Goal: Task Accomplishment & Management: Manage account settings

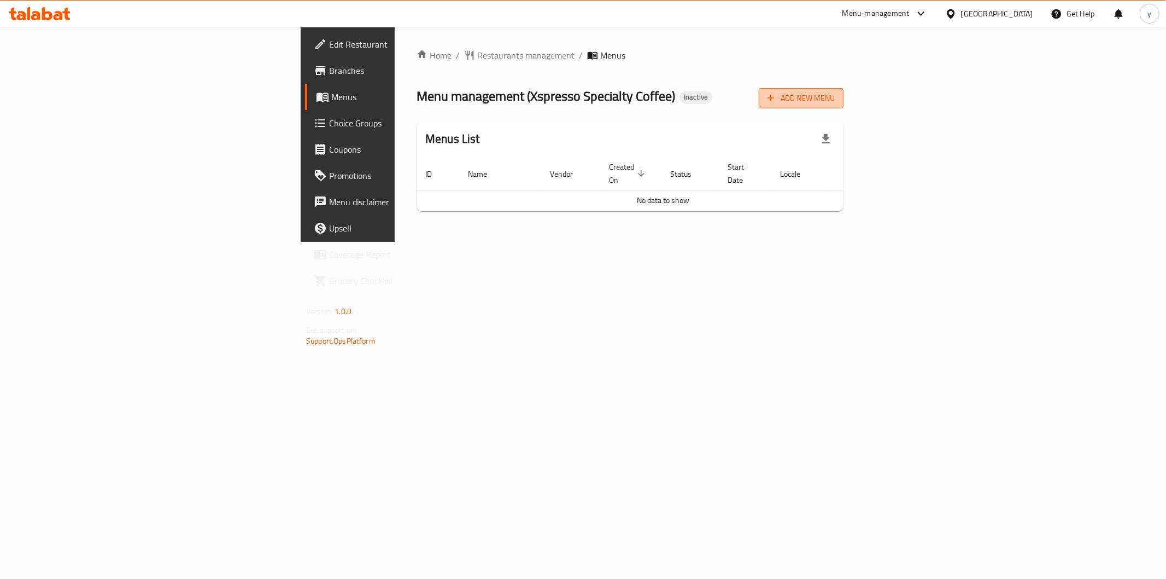
click at [777, 100] on icon "button" at bounding box center [771, 97] width 11 height 11
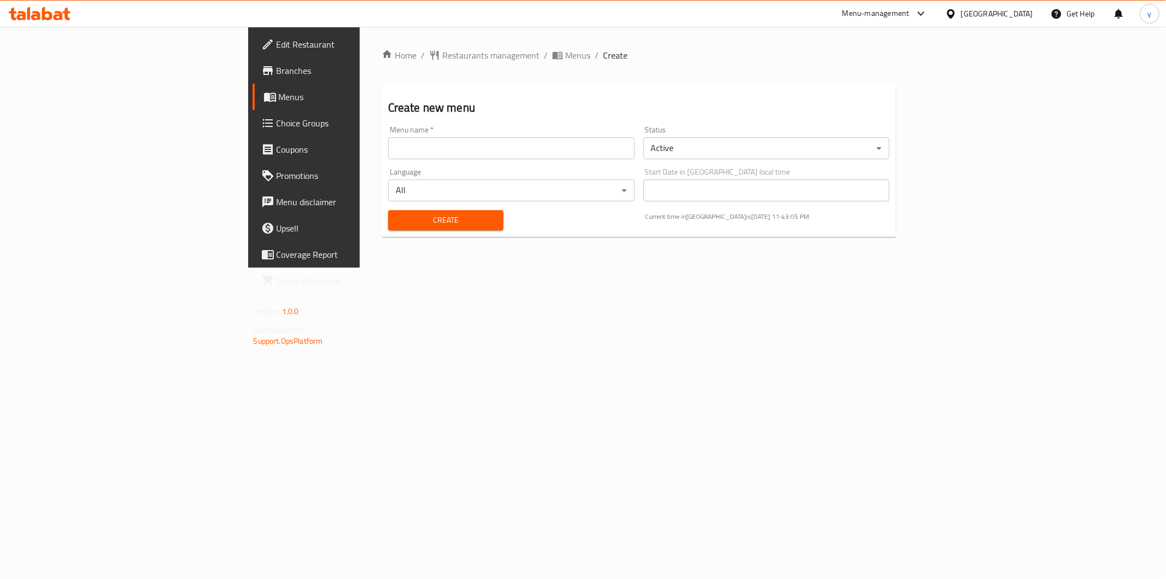
click at [636, 160] on div "Menu name   * Menu name *" at bounding box center [511, 142] width 255 height 42
click at [635, 151] on input "text" at bounding box center [511, 148] width 247 height 22
type input "[PERSON_NAME]"
click at [397, 215] on span "Create" at bounding box center [446, 220] width 98 height 14
click at [565, 58] on span "Menus" at bounding box center [577, 55] width 25 height 13
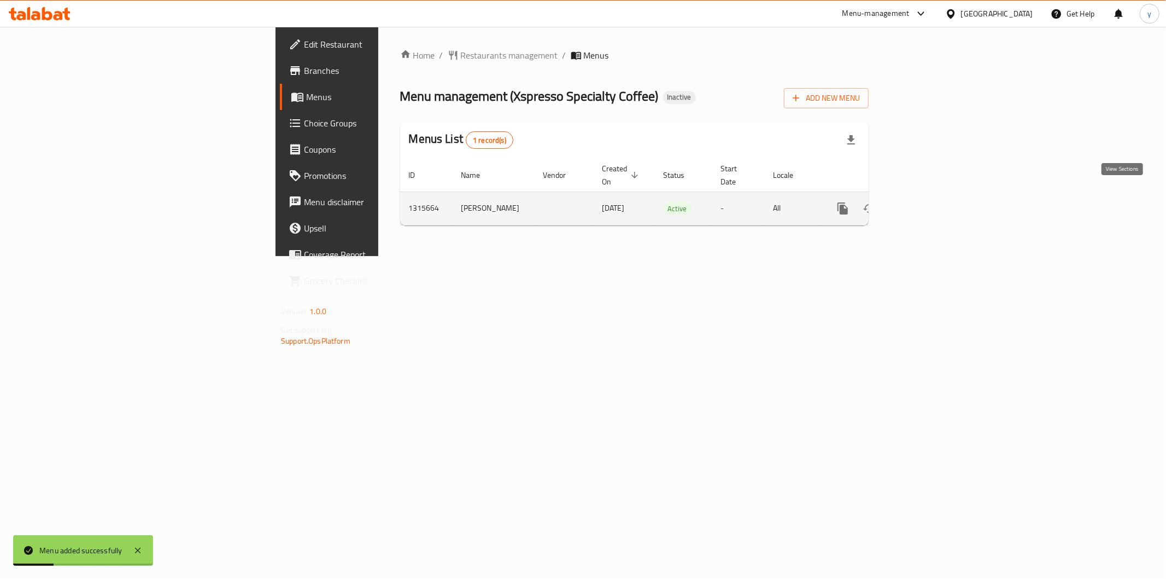
click at [929, 202] on icon "enhanced table" at bounding box center [921, 208] width 13 height 13
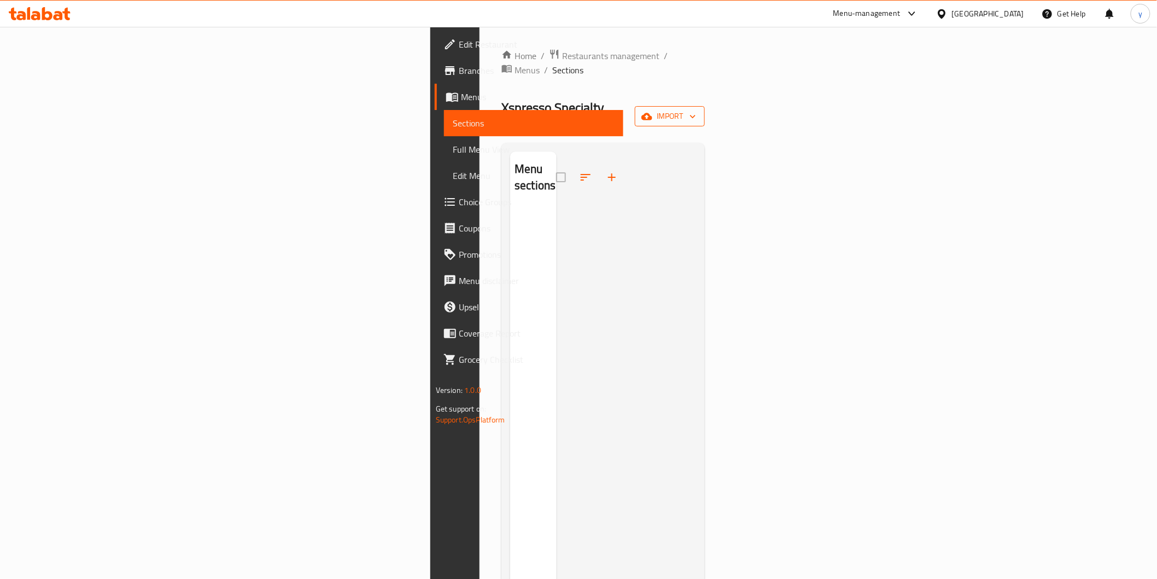
click at [696, 109] on span "import" at bounding box center [670, 116] width 52 height 14
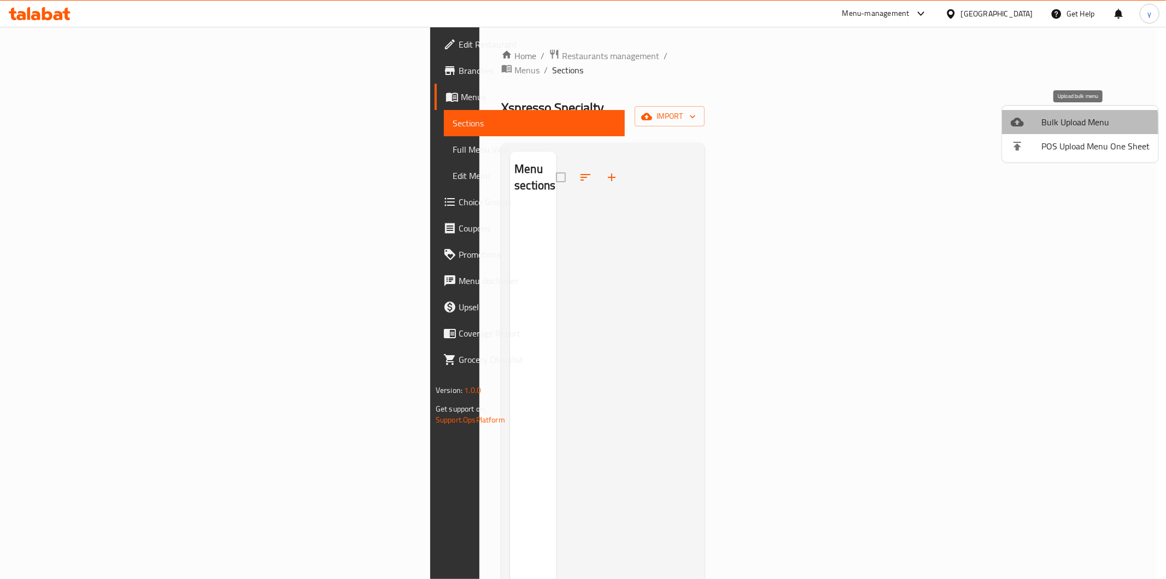
click at [1058, 129] on span "Bulk Upload Menu" at bounding box center [1096, 121] width 108 height 13
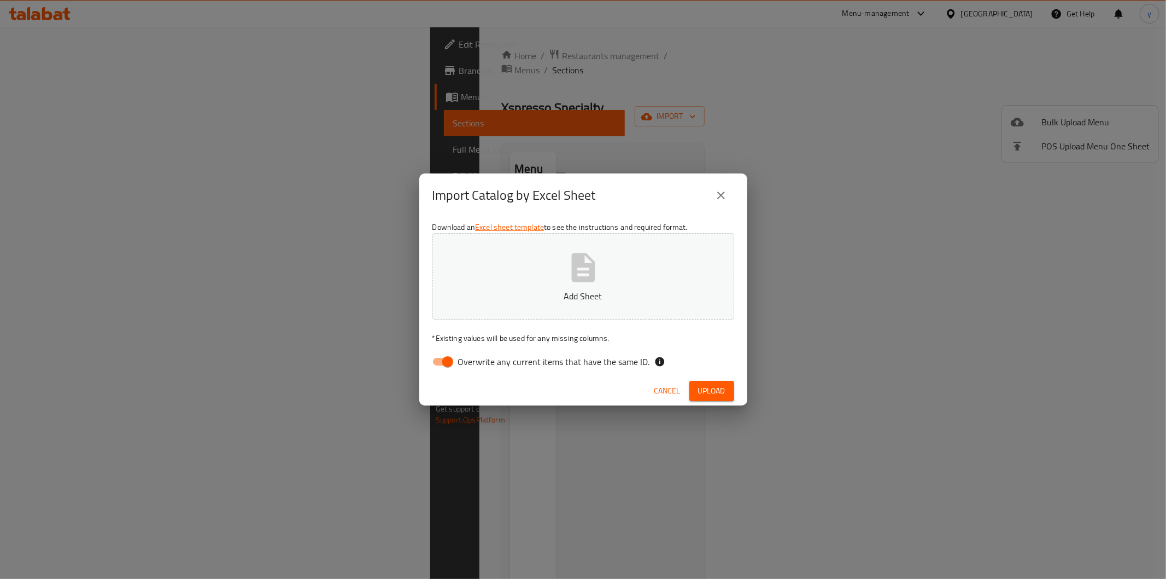
click at [470, 365] on span "Overwrite any current items that have the same ID." at bounding box center [554, 361] width 192 height 13
click at [470, 365] on input "Overwrite any current items that have the same ID." at bounding box center [448, 361] width 62 height 21
checkbox input "false"
click at [532, 279] on button "Add Sheet" at bounding box center [584, 276] width 302 height 86
click at [720, 390] on span "Upload" at bounding box center [711, 391] width 27 height 14
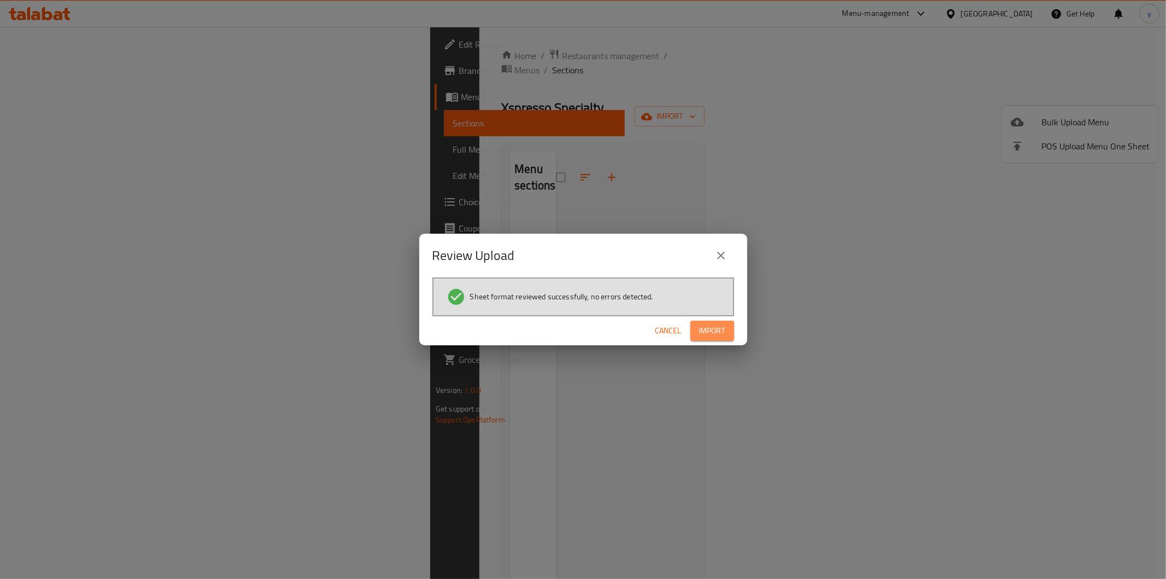
click at [720, 332] on span "Import" at bounding box center [712, 331] width 26 height 14
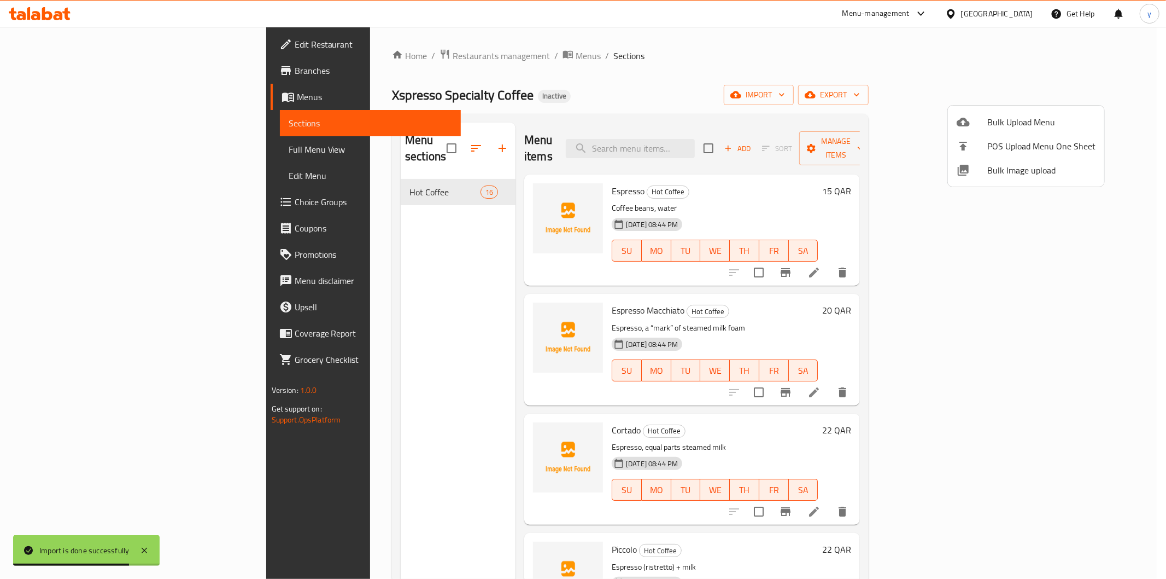
click at [1139, 168] on div at bounding box center [583, 289] width 1166 height 579
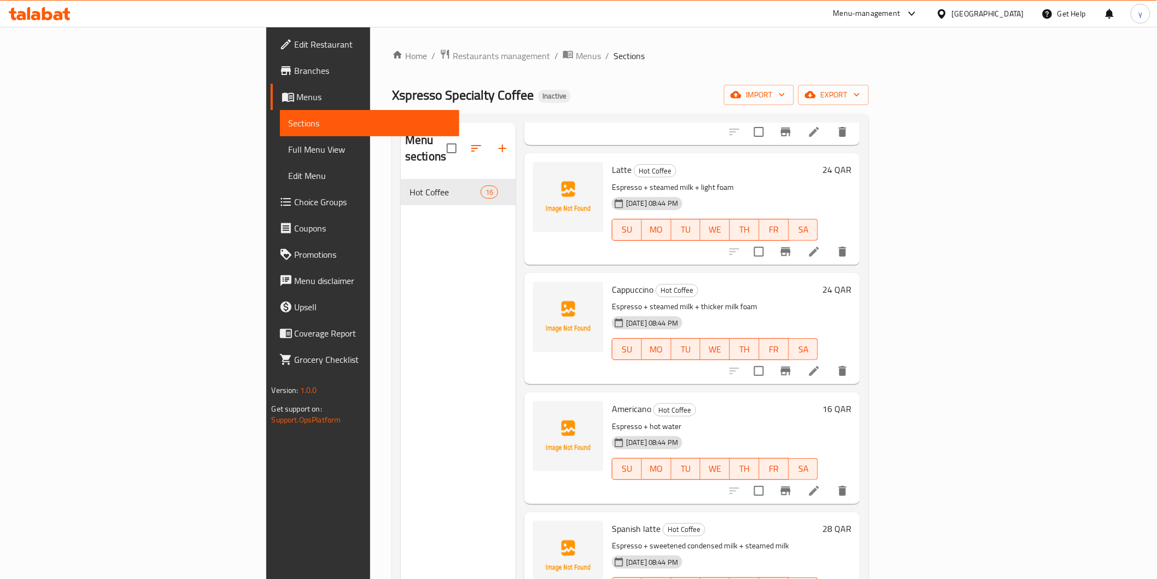
scroll to position [690, 0]
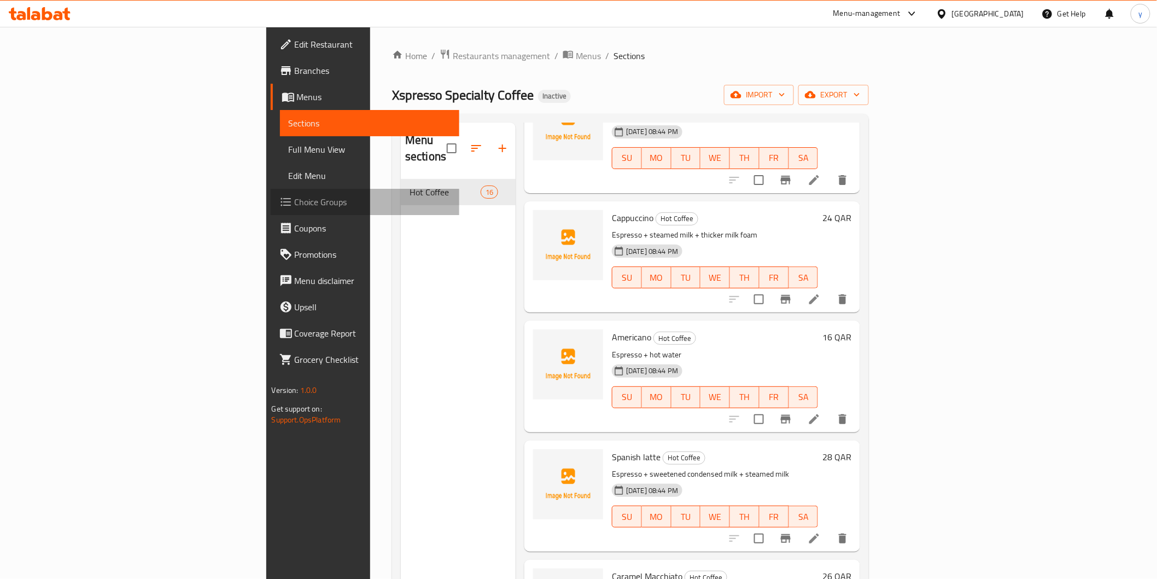
click at [295, 203] on span "Choice Groups" at bounding box center [373, 201] width 156 height 13
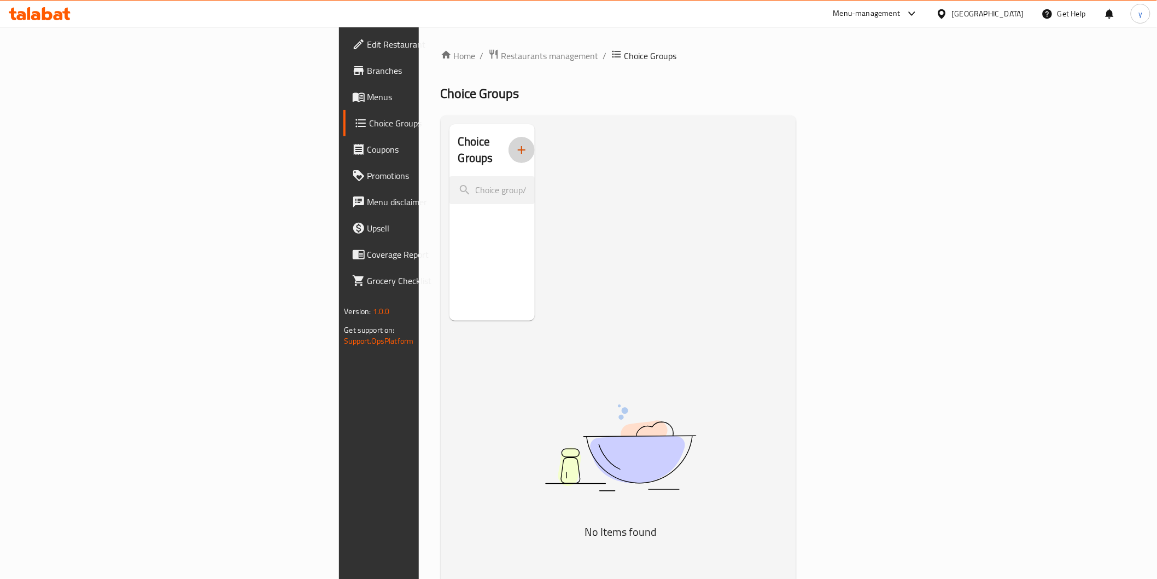
click at [515, 144] on icon "button" at bounding box center [521, 149] width 13 height 13
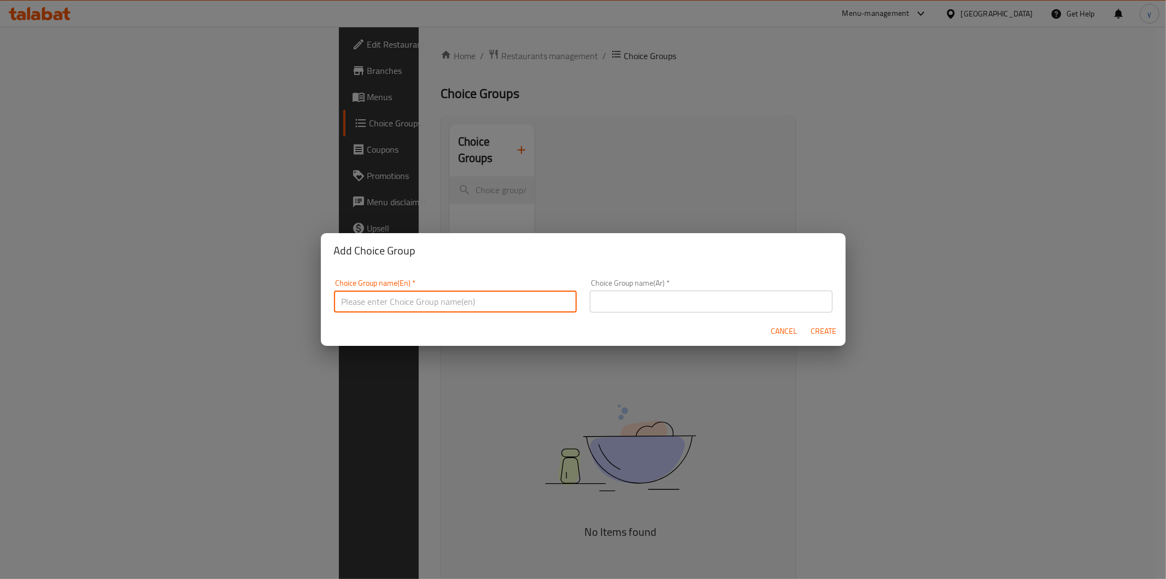
click at [455, 306] on input "text" at bounding box center [455, 301] width 243 height 22
type input "Your Choice Of:"
click at [677, 305] on input "text" at bounding box center [711, 301] width 243 height 22
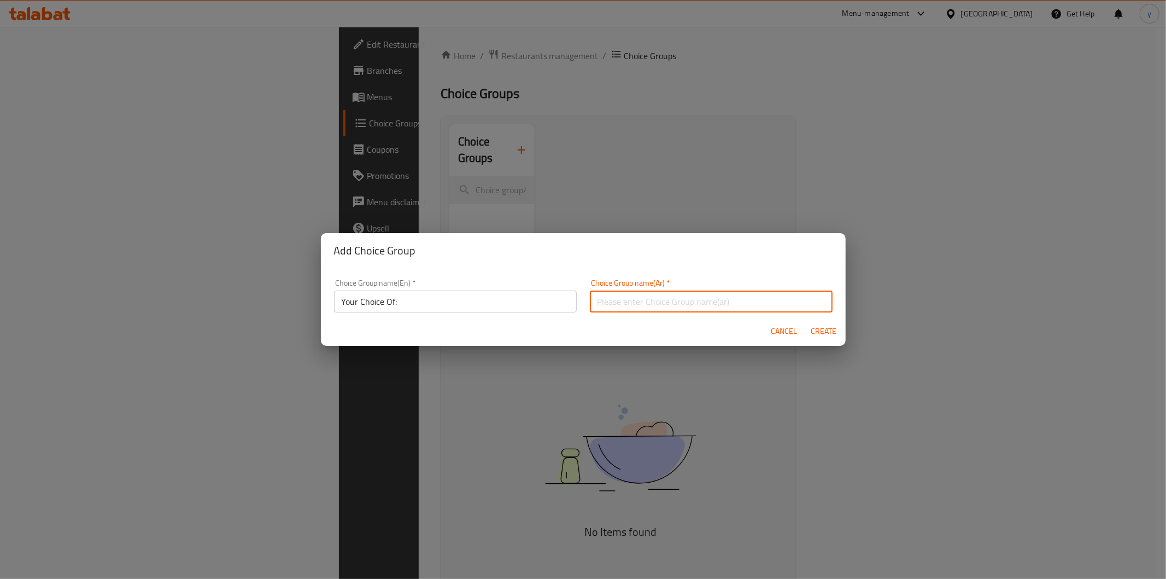
type input "إختيارك من :"
click at [827, 324] on span "Create" at bounding box center [824, 331] width 26 height 14
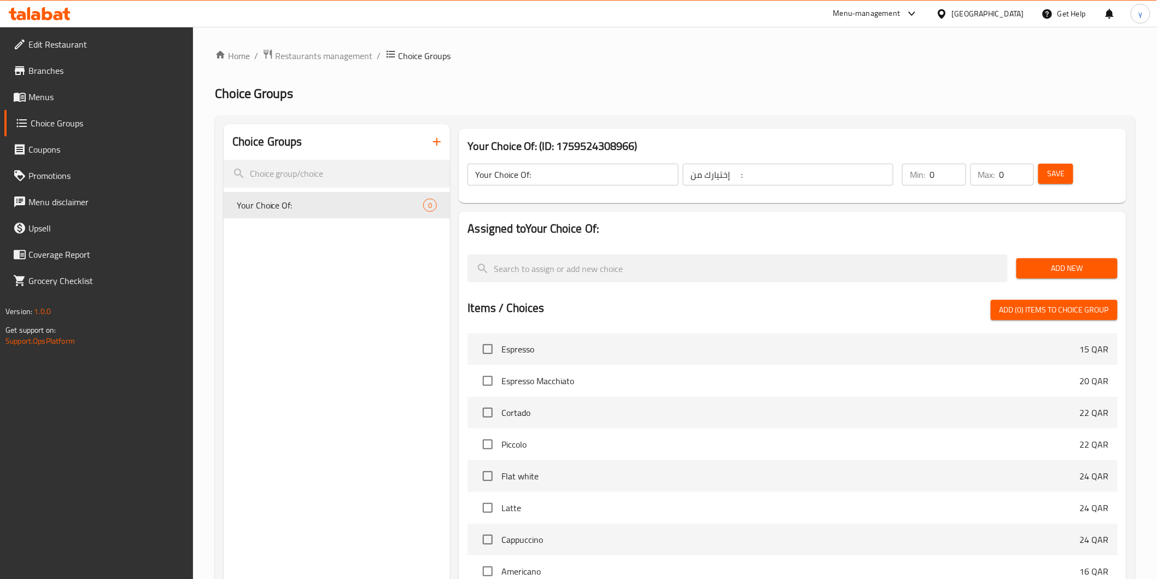
click at [1080, 267] on span "Add New" at bounding box center [1067, 268] width 84 height 14
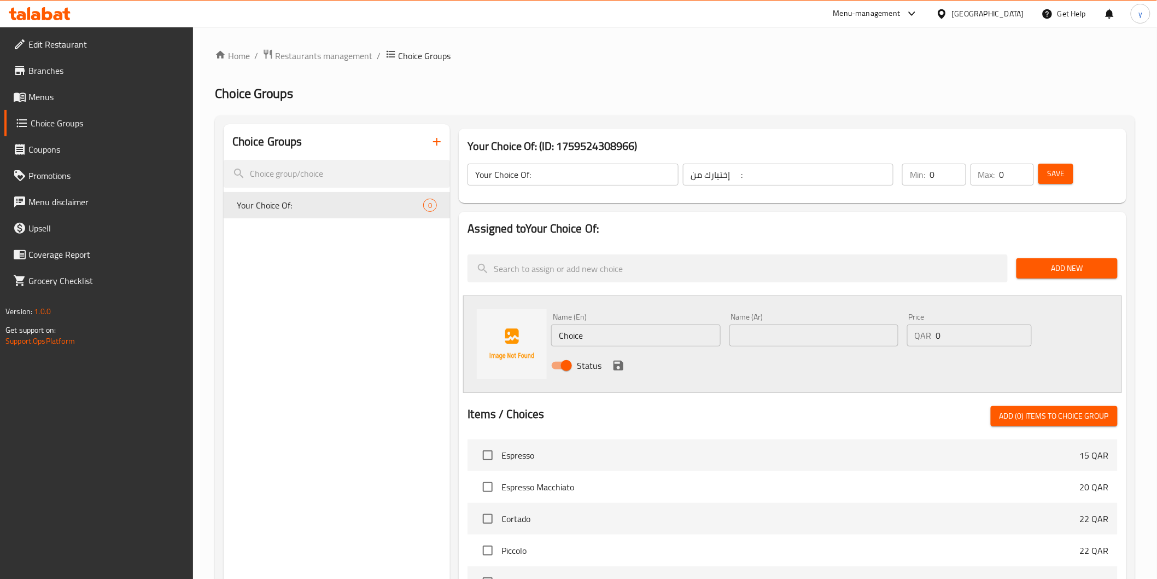
click at [613, 329] on input "Choice" at bounding box center [635, 335] width 169 height 22
click at [573, 338] on input "text" at bounding box center [635, 335] width 169 height 22
paste input "chocolate syrup"
type input "chocolate syrup"
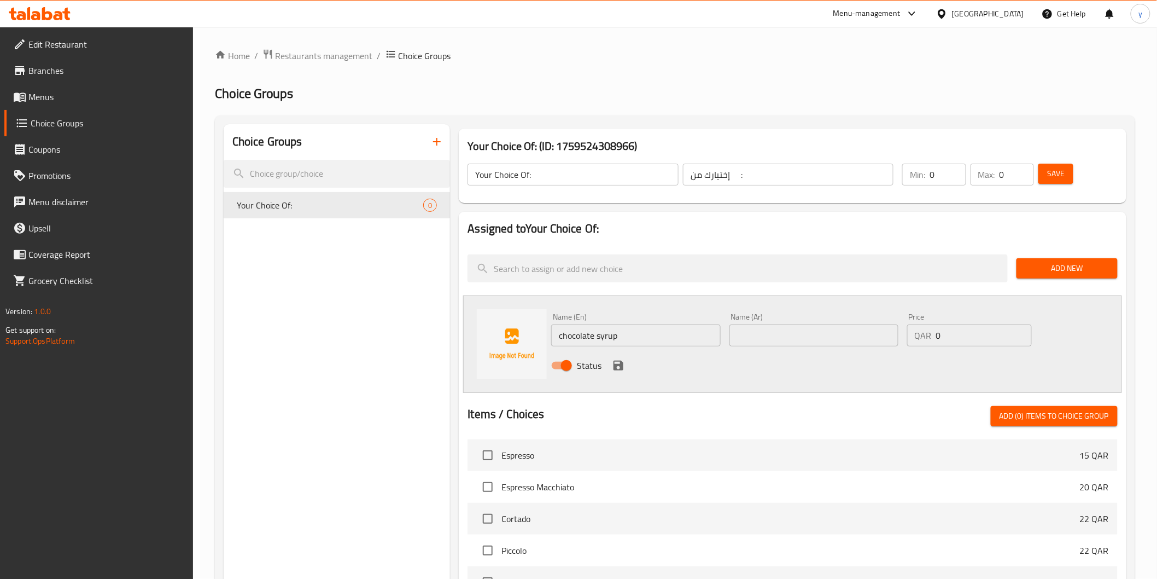
click at [631, 331] on input "chocolate syrup" at bounding box center [635, 335] width 169 height 22
click at [630, 331] on input "chocolate syrup" at bounding box center [635, 335] width 169 height 22
click at [626, 331] on input "chocolate syrup" at bounding box center [635, 335] width 169 height 22
click at [625, 336] on input "chocolate syrup" at bounding box center [635, 335] width 169 height 22
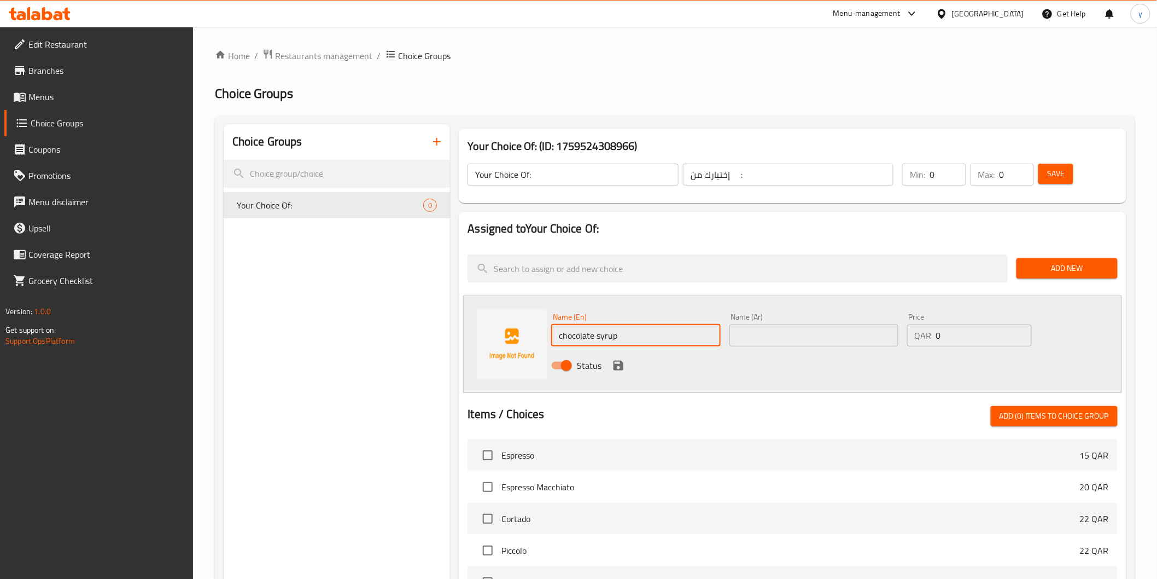
click at [625, 336] on input "chocolate syrup" at bounding box center [635, 335] width 169 height 22
click at [806, 327] on input "text" at bounding box center [814, 335] width 169 height 22
paste input "شراب الشوكولاتة"
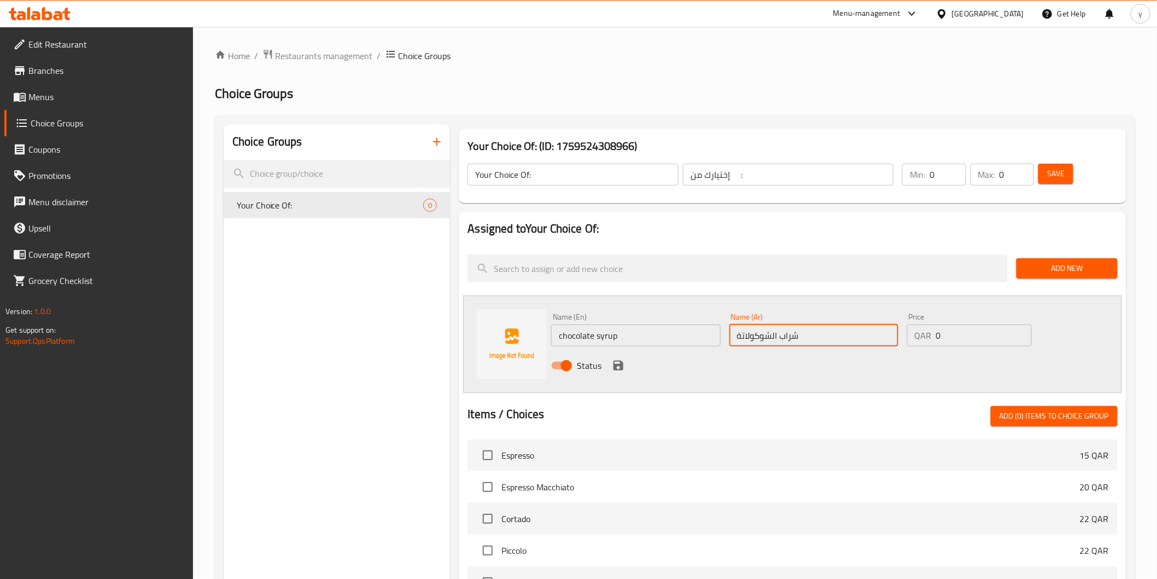
type input "شراب الشوكولاتة"
click at [942, 182] on input "0" at bounding box center [948, 175] width 36 height 22
type input "1"
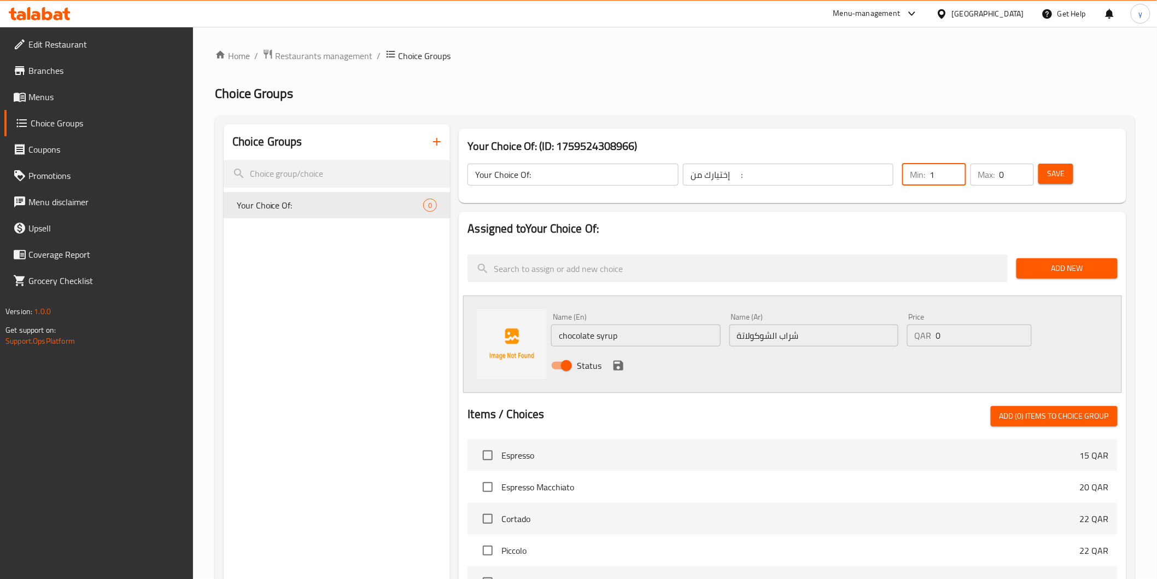
click at [999, 178] on div "Max: 0 ​" at bounding box center [1002, 175] width 63 height 22
click at [1002, 178] on input "0" at bounding box center [1017, 175] width 34 height 22
click at [1002, 178] on input "10" at bounding box center [1017, 175] width 34 height 22
click at [1002, 177] on input "10" at bounding box center [1017, 175] width 34 height 22
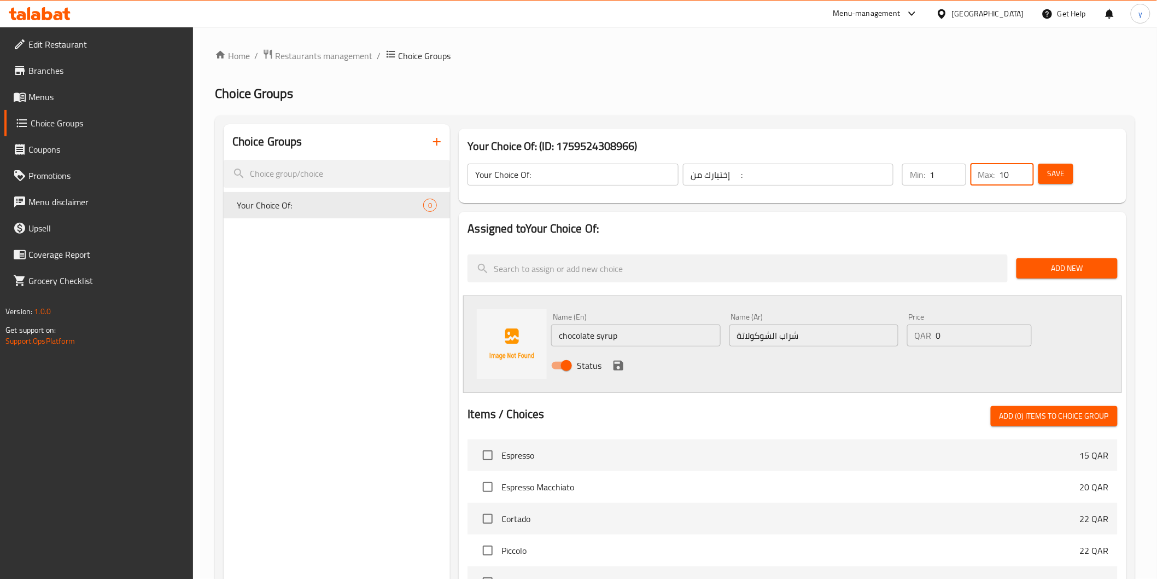
click at [1002, 177] on input "10" at bounding box center [1017, 175] width 34 height 22
type input "1"
click at [621, 365] on icon "save" at bounding box center [619, 365] width 10 height 10
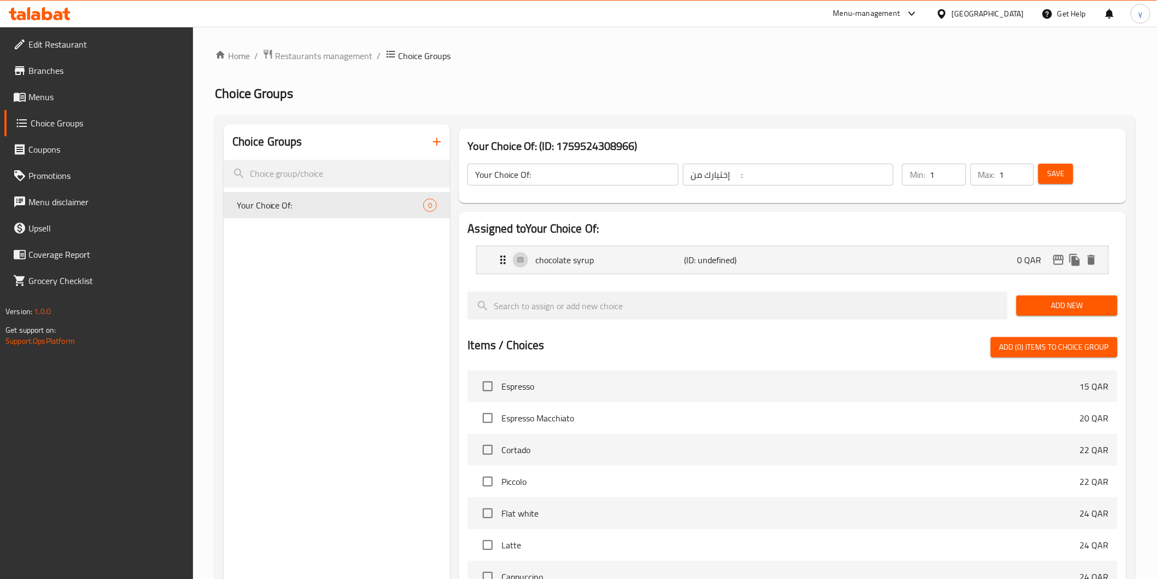
click at [1076, 310] on span "Add New" at bounding box center [1067, 306] width 84 height 14
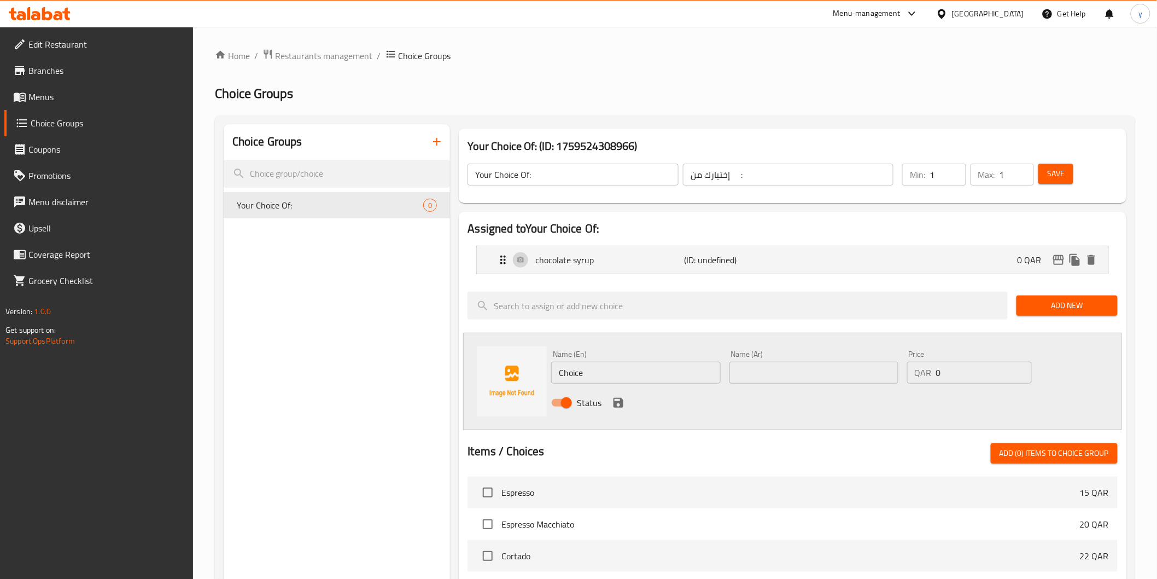
click at [638, 373] on input "Choice" at bounding box center [635, 372] width 169 height 22
click at [637, 375] on input "Choice" at bounding box center [635, 372] width 169 height 22
paste input "melted chocolat"
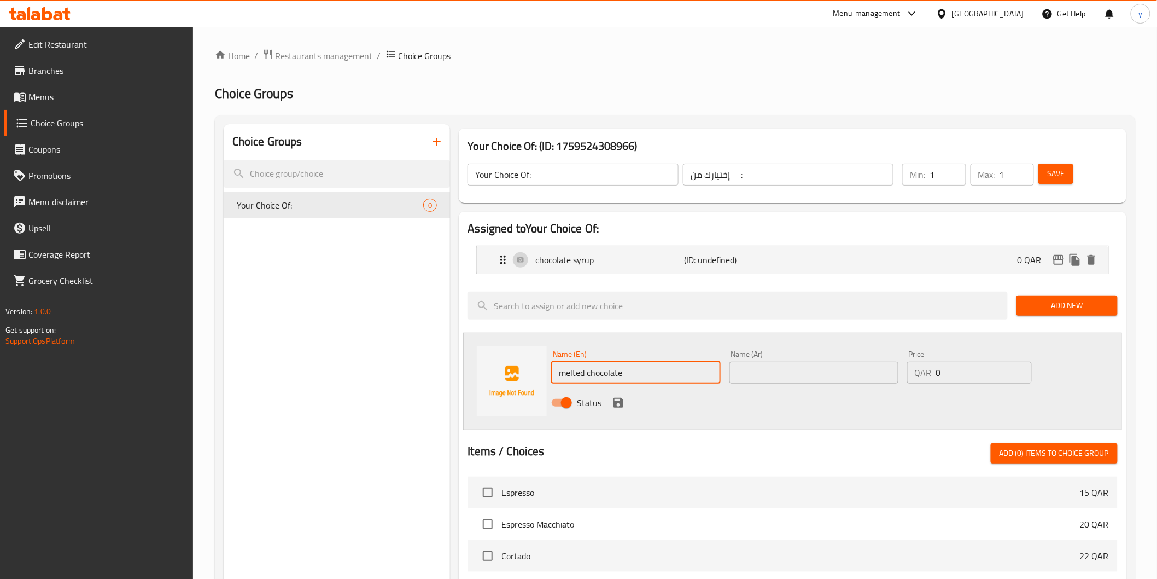
type input "melted chocolate"
click at [821, 370] on input "text" at bounding box center [814, 372] width 169 height 22
paste input "الشوكولاتة المذابة"
type input "الشوكولاتة المذابة"
click at [616, 402] on icon "save" at bounding box center [619, 403] width 10 height 10
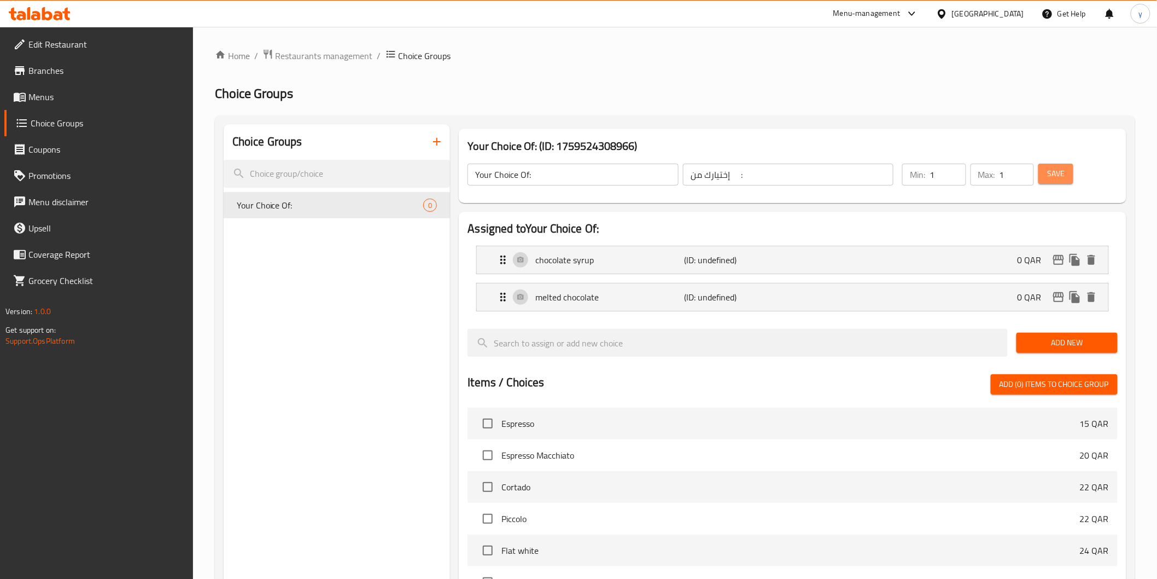
click at [1052, 173] on span "Save" at bounding box center [1055, 174] width 17 height 14
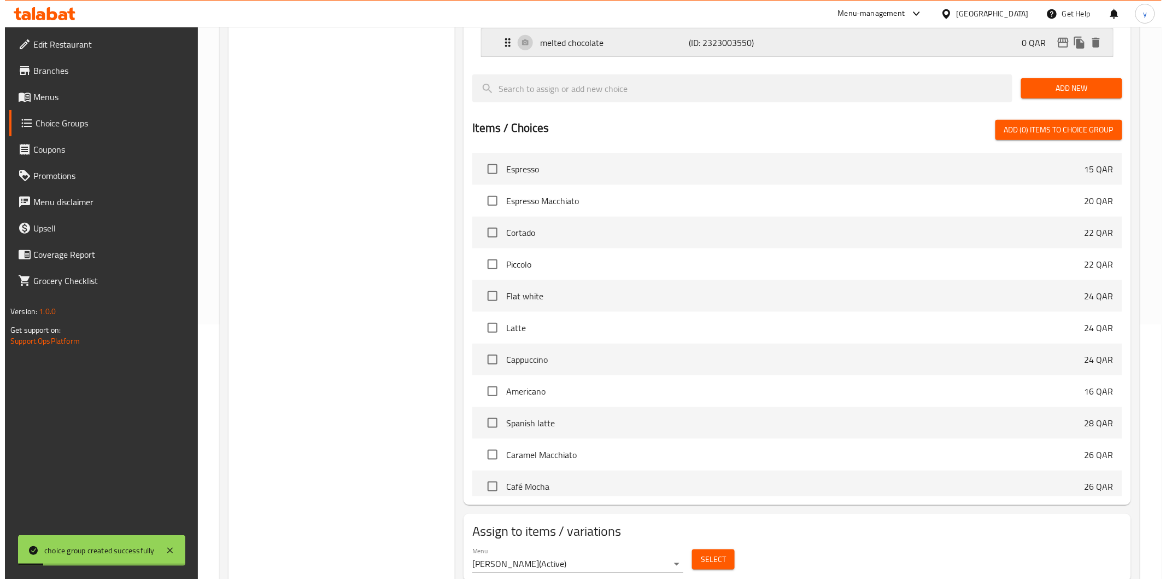
scroll to position [291, 0]
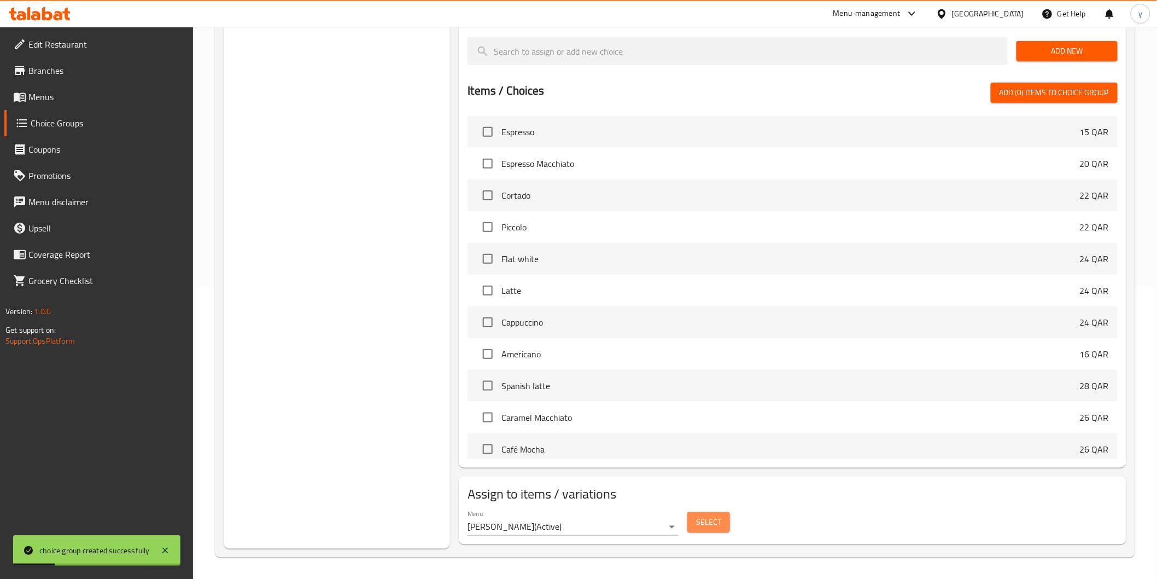
click at [709, 526] on span "Select" at bounding box center [708, 522] width 25 height 14
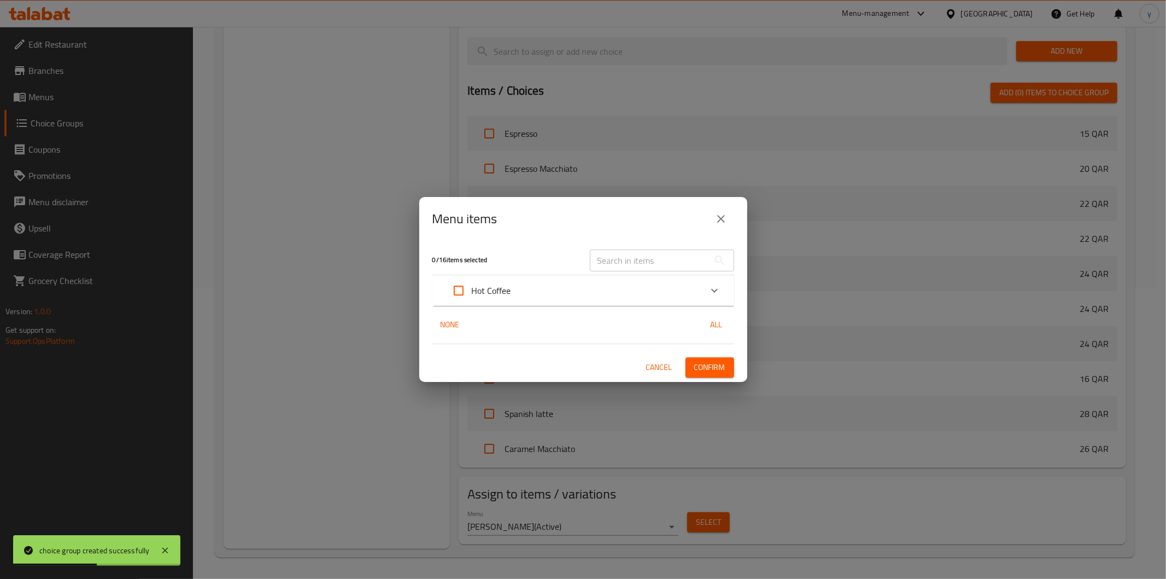
click at [721, 287] on div "Expand" at bounding box center [715, 290] width 26 height 26
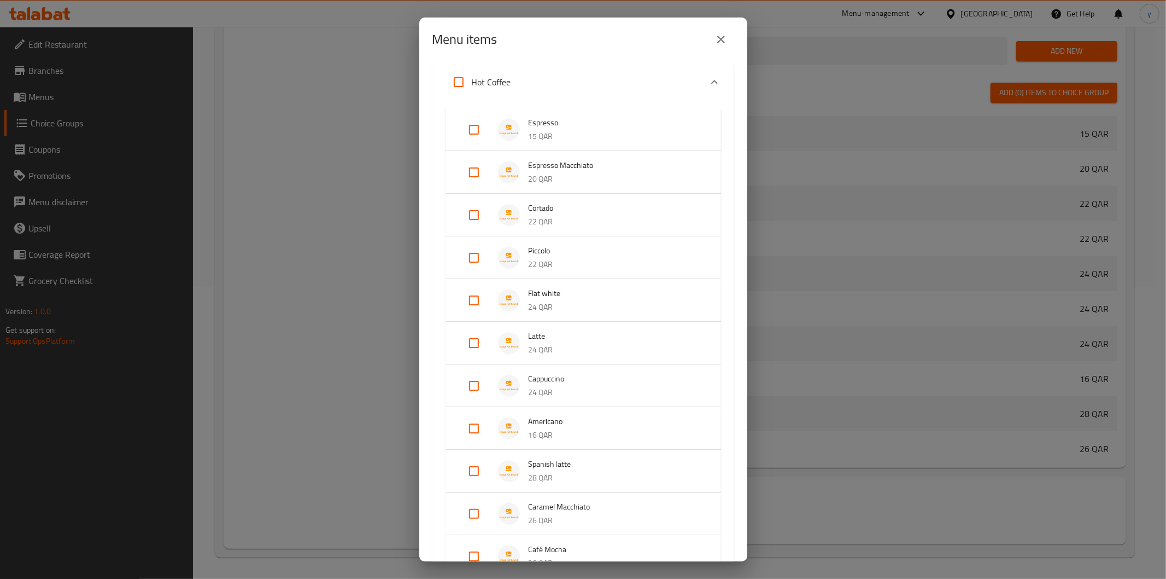
scroll to position [61, 0]
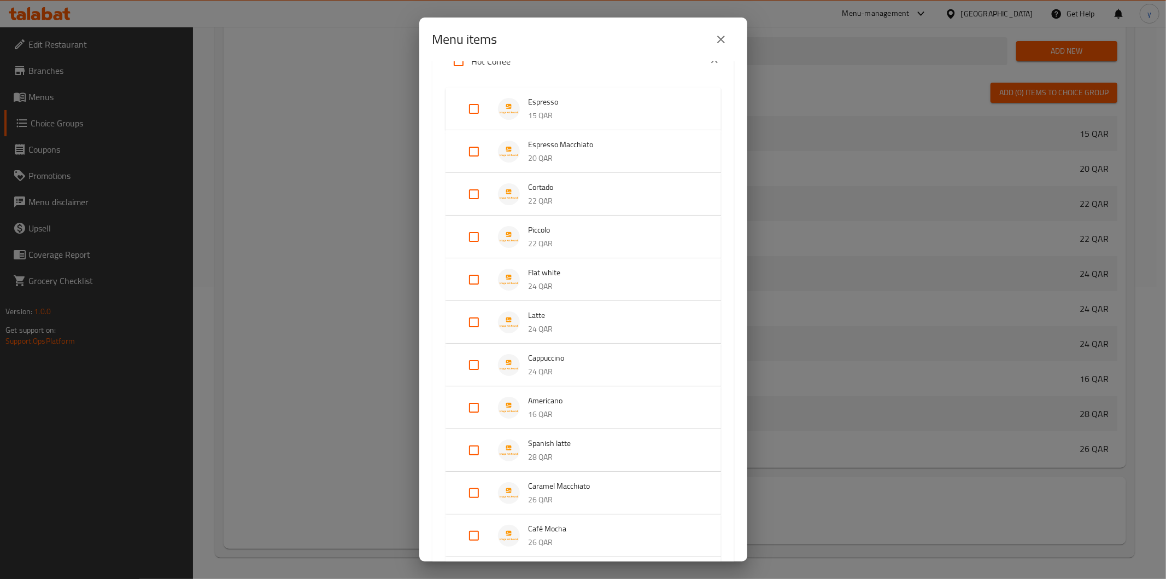
click at [485, 535] on input "Expand" at bounding box center [474, 535] width 26 height 26
checkbox input "true"
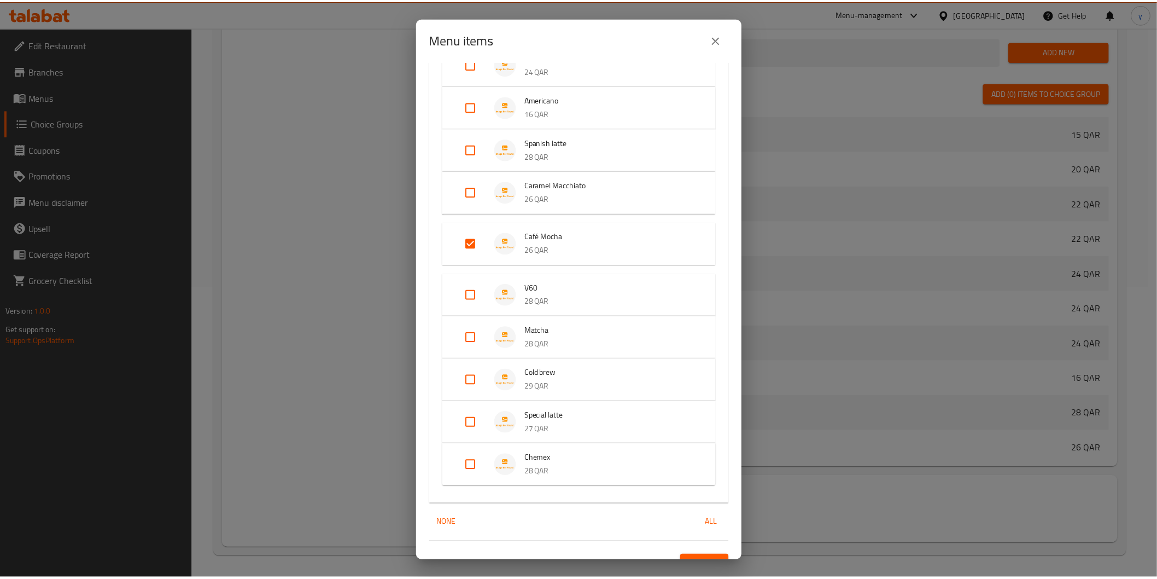
scroll to position [364, 0]
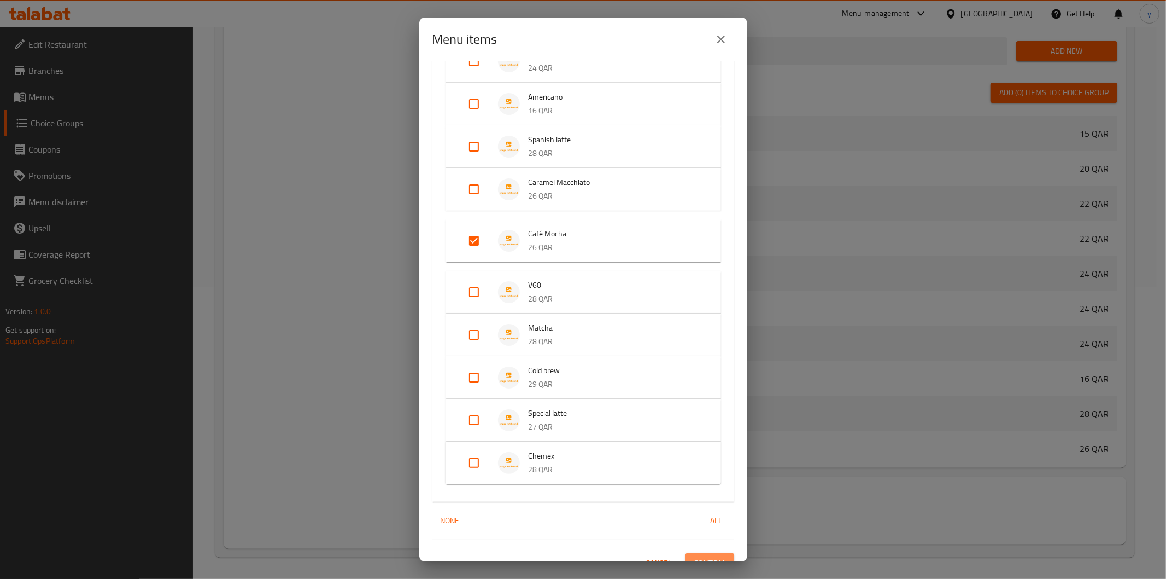
click at [709, 556] on span "Confirm" at bounding box center [710, 563] width 31 height 14
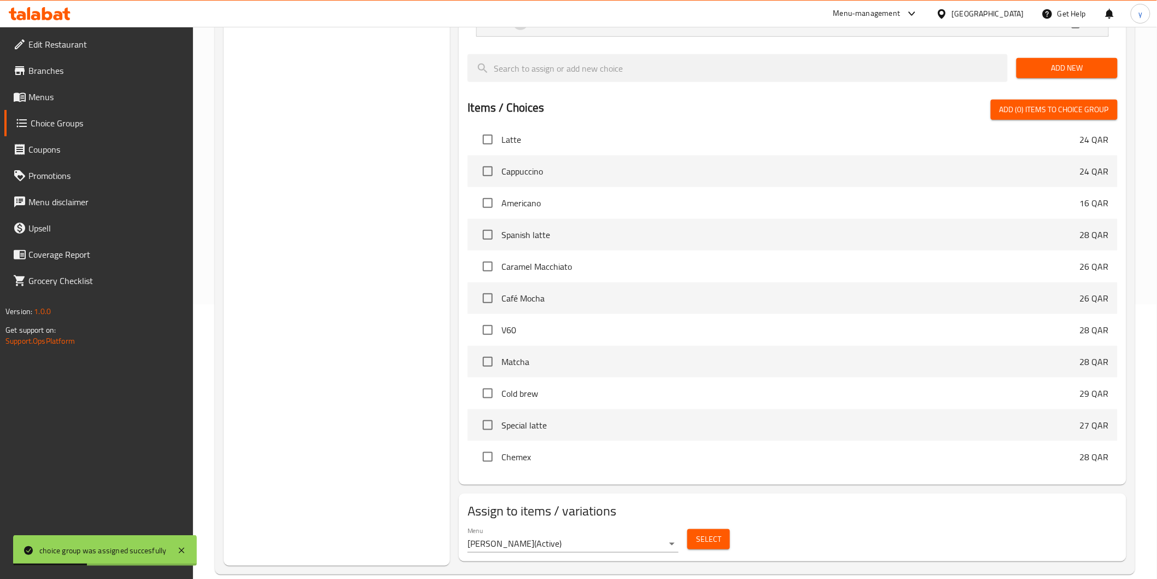
scroll to position [291, 0]
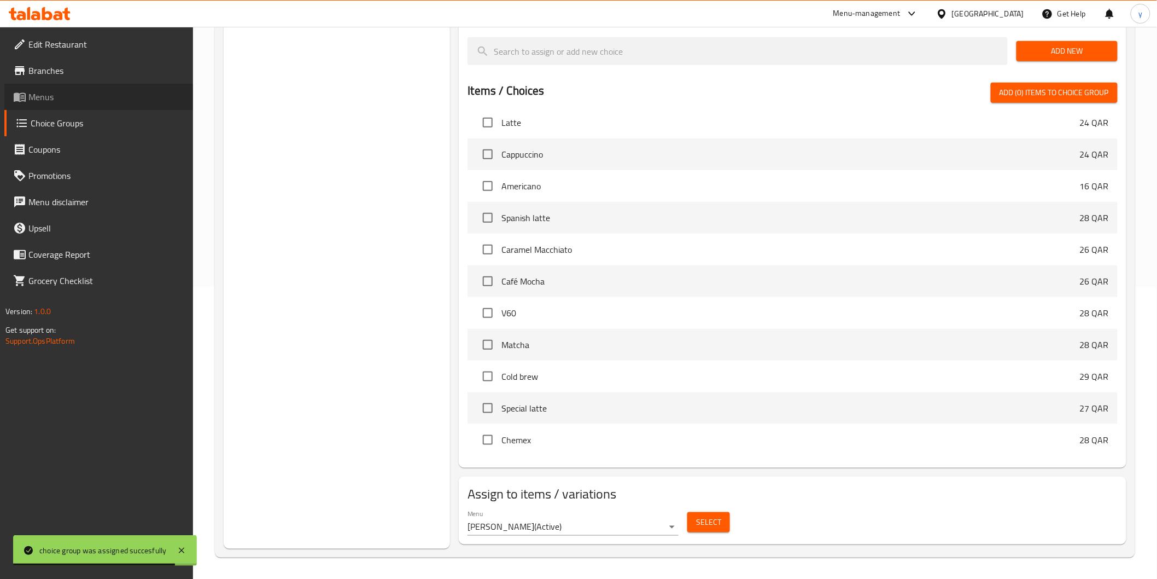
click at [62, 96] on span "Menus" at bounding box center [106, 96] width 156 height 13
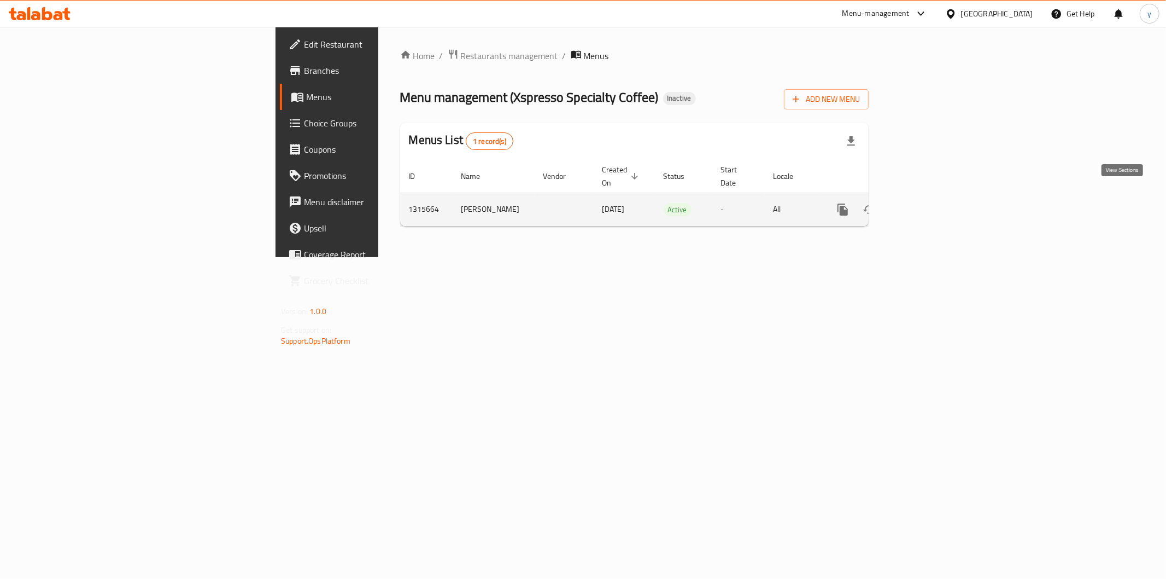
click at [935, 200] on link "enhanced table" at bounding box center [922, 209] width 26 height 26
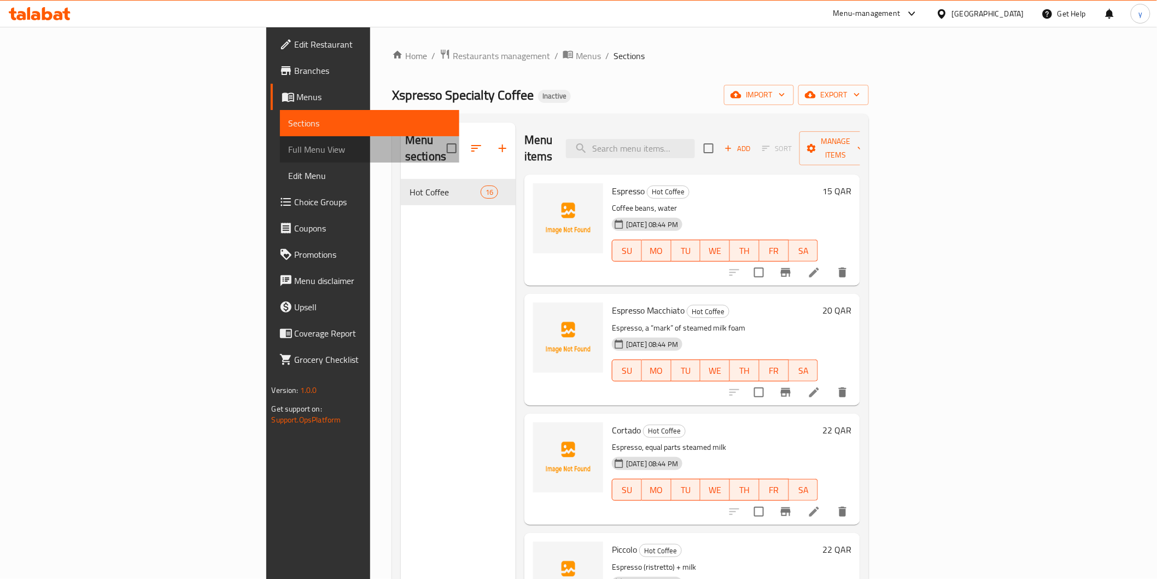
click at [289, 150] on span "Full Menu View" at bounding box center [370, 149] width 162 height 13
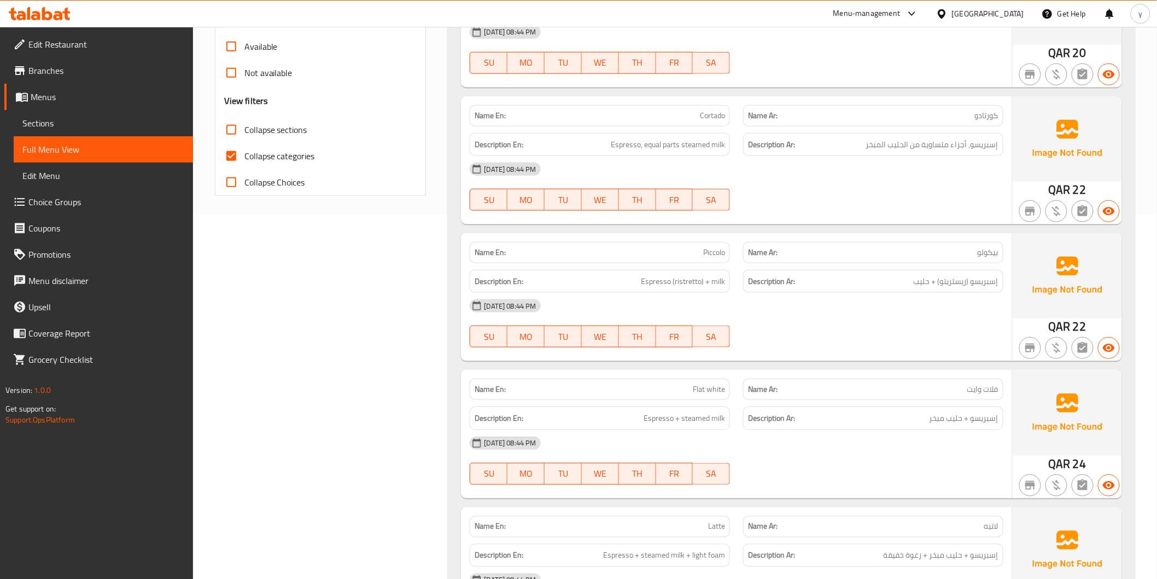
scroll to position [61, 0]
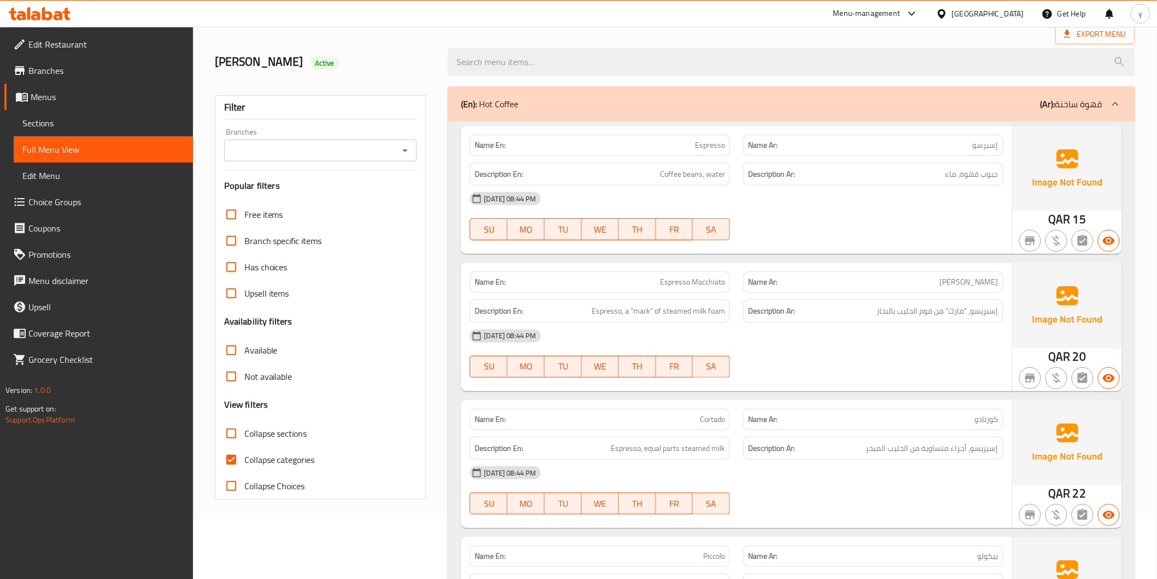
click at [252, 467] on label "Collapse categories" at bounding box center [266, 459] width 97 height 26
click at [244, 467] on input "Collapse categories" at bounding box center [231, 459] width 26 height 26
checkbox input "false"
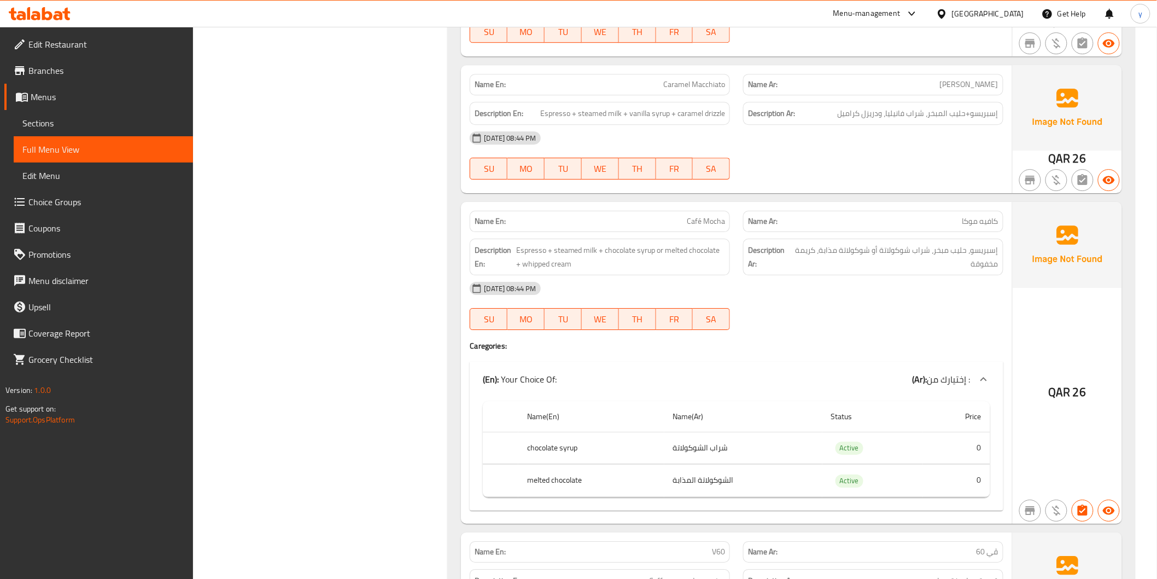
scroll to position [1337, 0]
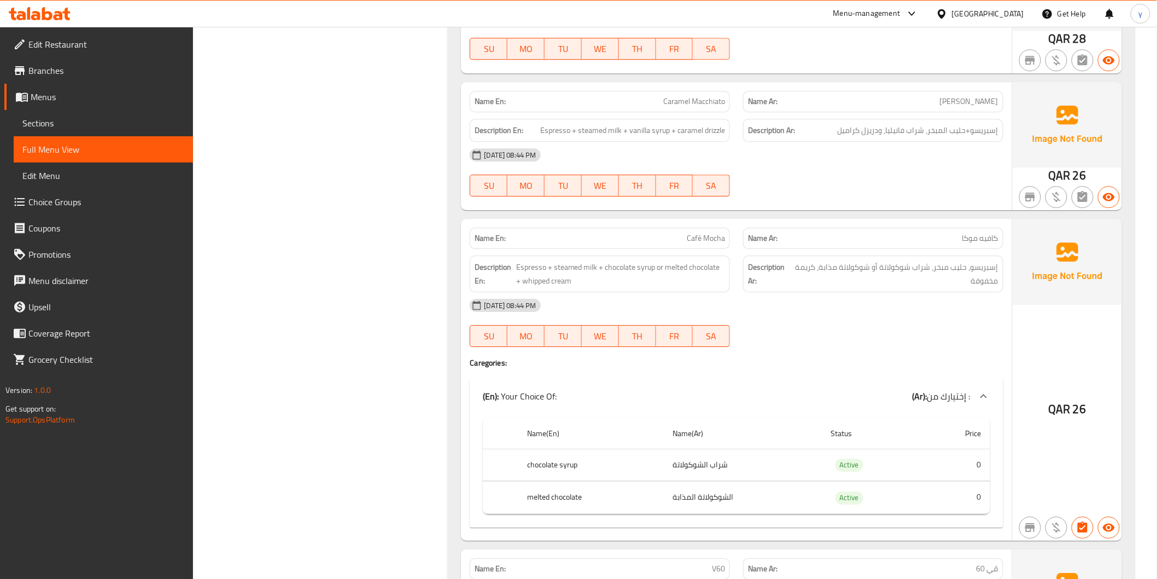
click at [127, 124] on span "Sections" at bounding box center [103, 122] width 162 height 13
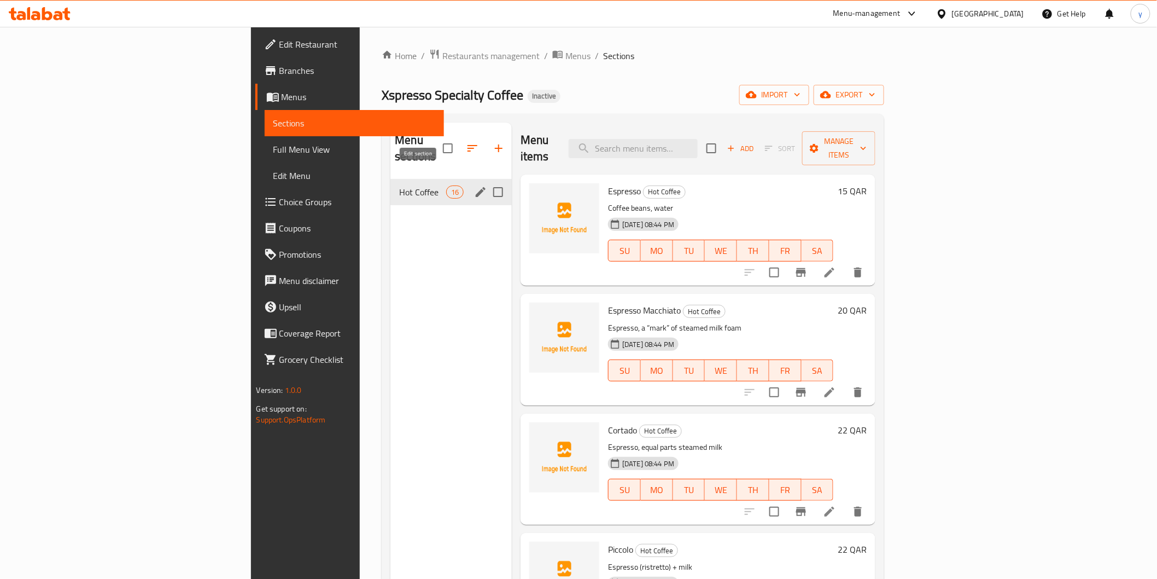
click at [474, 185] on icon "edit" at bounding box center [480, 191] width 13 height 13
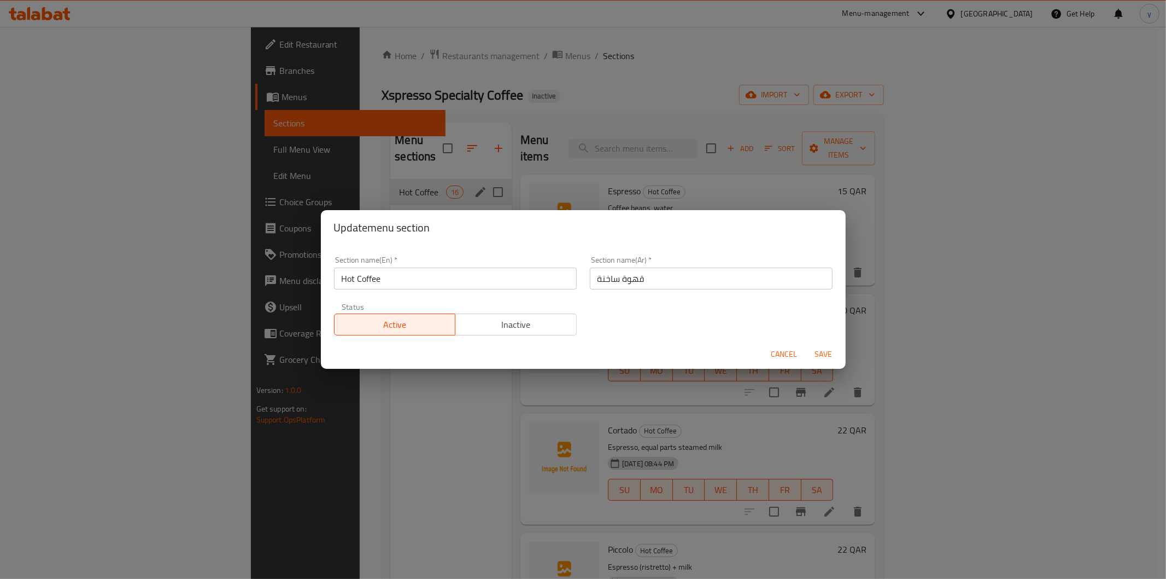
click at [396, 412] on div "Update menu section Section name(En)   * Hot Coffee Section name(En) * Section …" at bounding box center [583, 289] width 1166 height 579
click at [788, 353] on span "Cancel" at bounding box center [785, 354] width 26 height 14
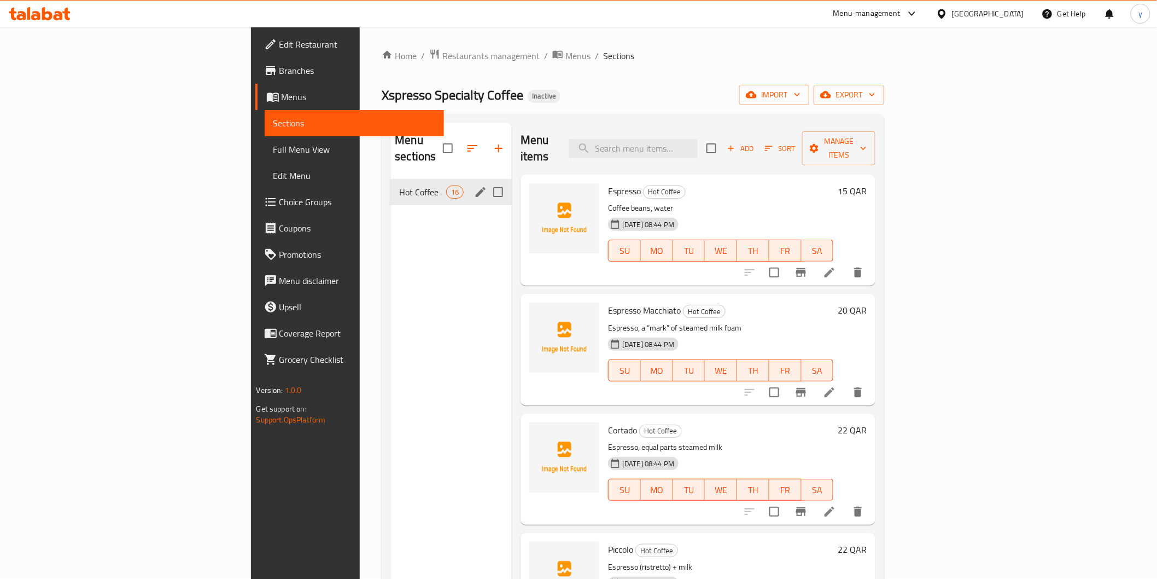
click at [390, 179] on div "Hot Coffee 16" at bounding box center [450, 192] width 121 height 26
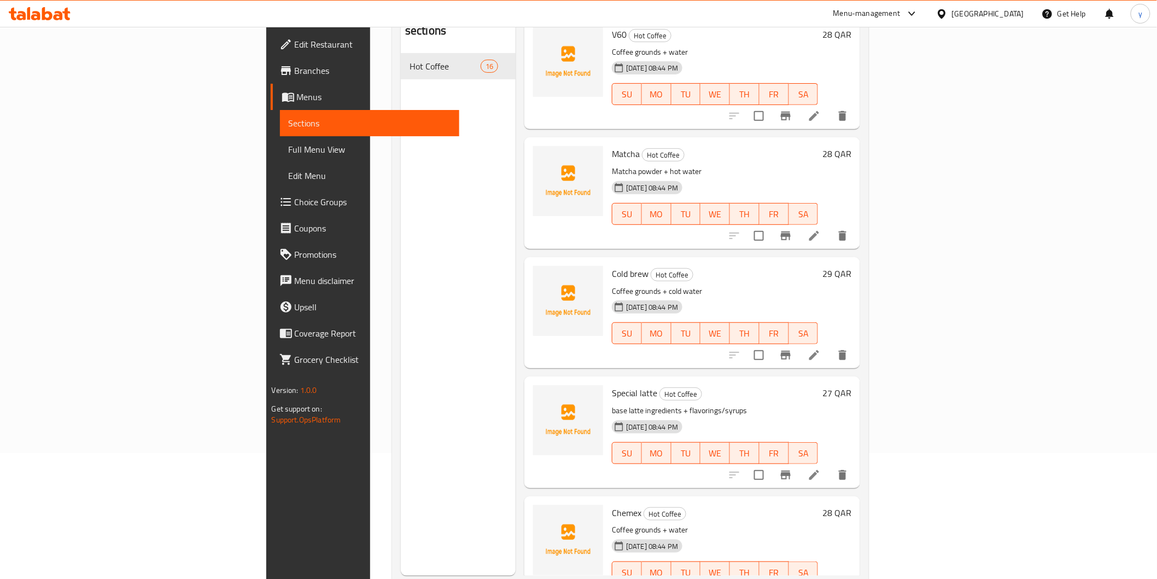
scroll to position [153, 0]
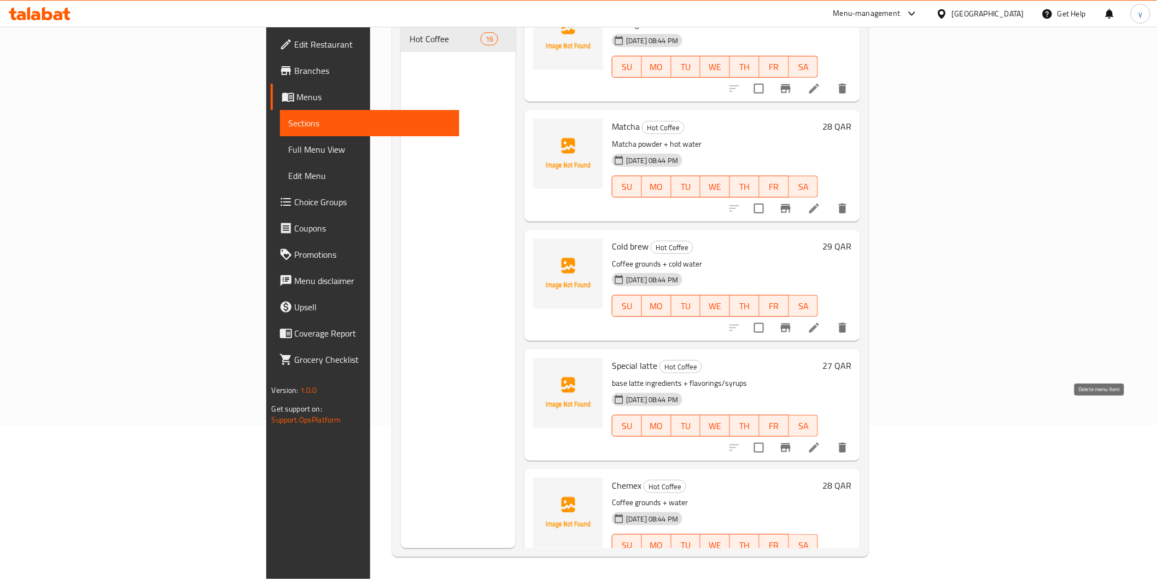
click at [856, 434] on button "delete" at bounding box center [843, 447] width 26 height 26
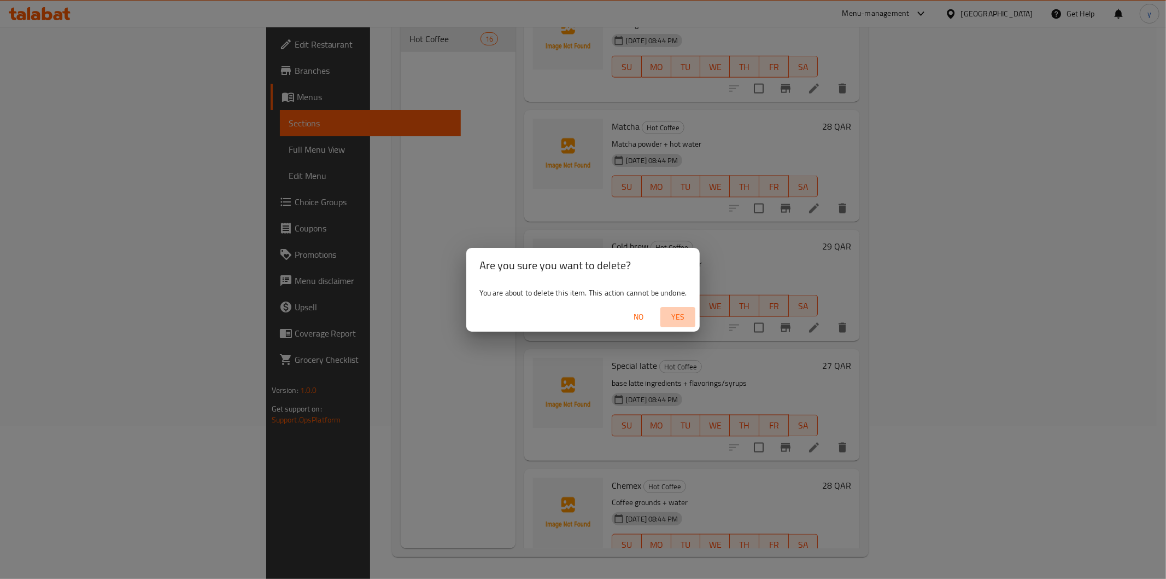
click at [674, 307] on button "Yes" at bounding box center [678, 317] width 35 height 20
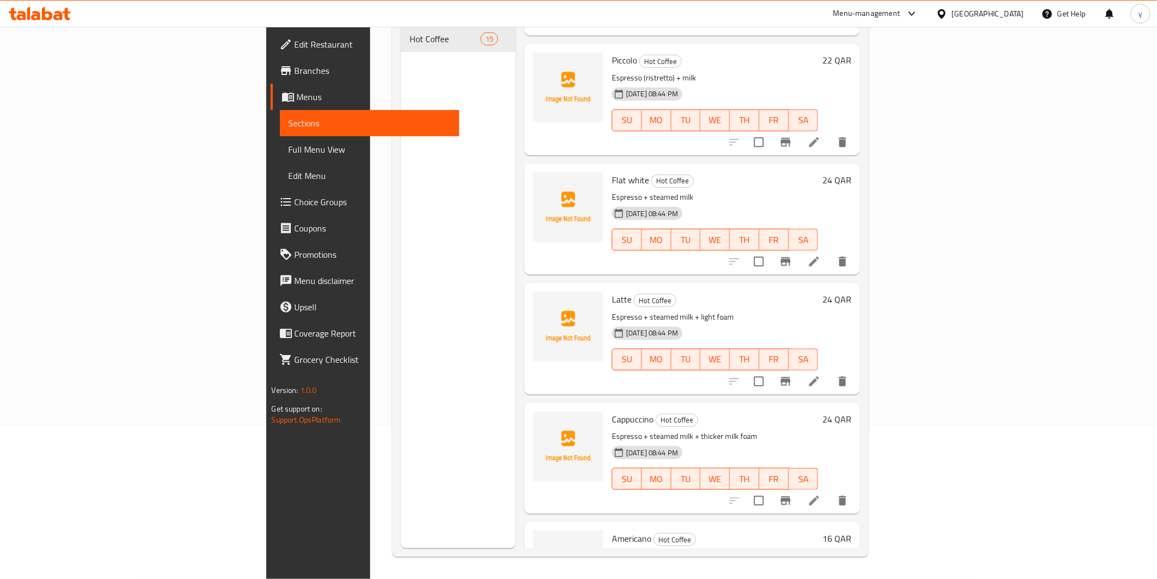
scroll to position [608, 0]
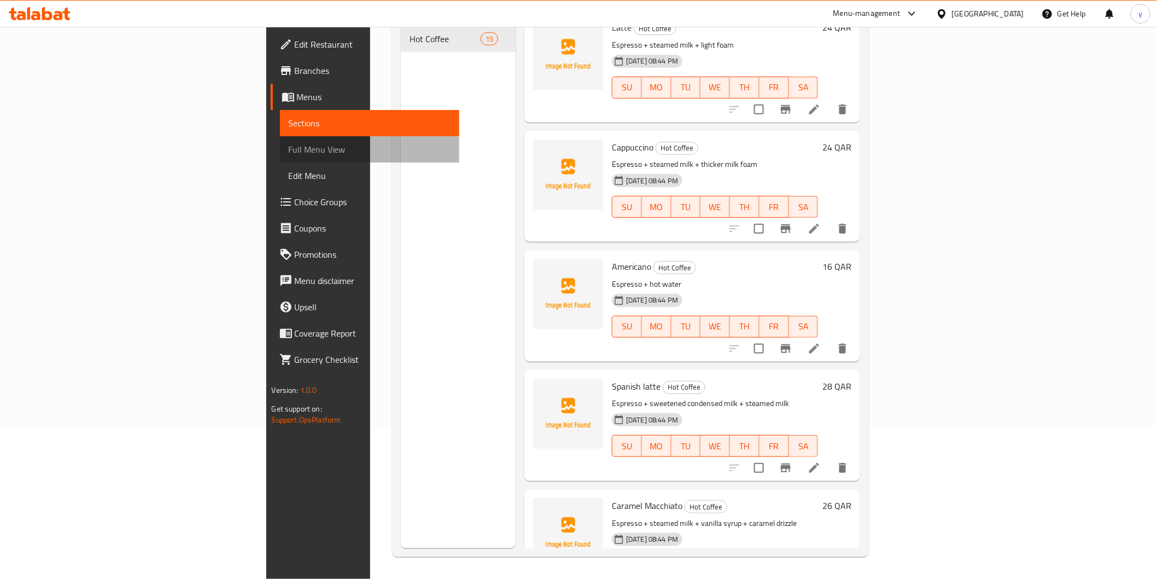
click at [289, 153] on span "Full Menu View" at bounding box center [370, 149] width 162 height 13
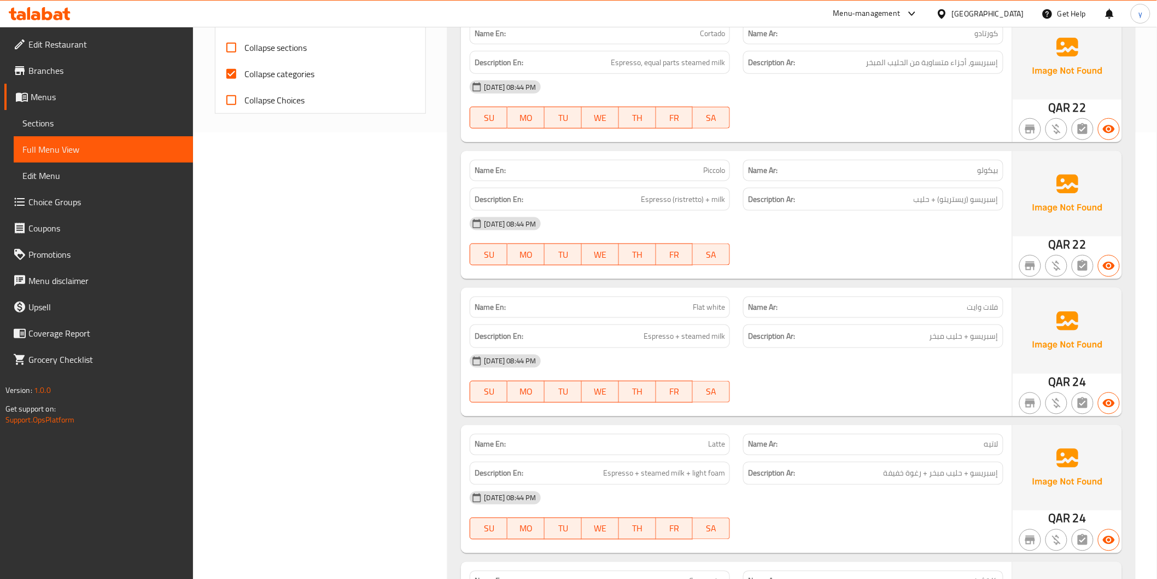
scroll to position [457, 0]
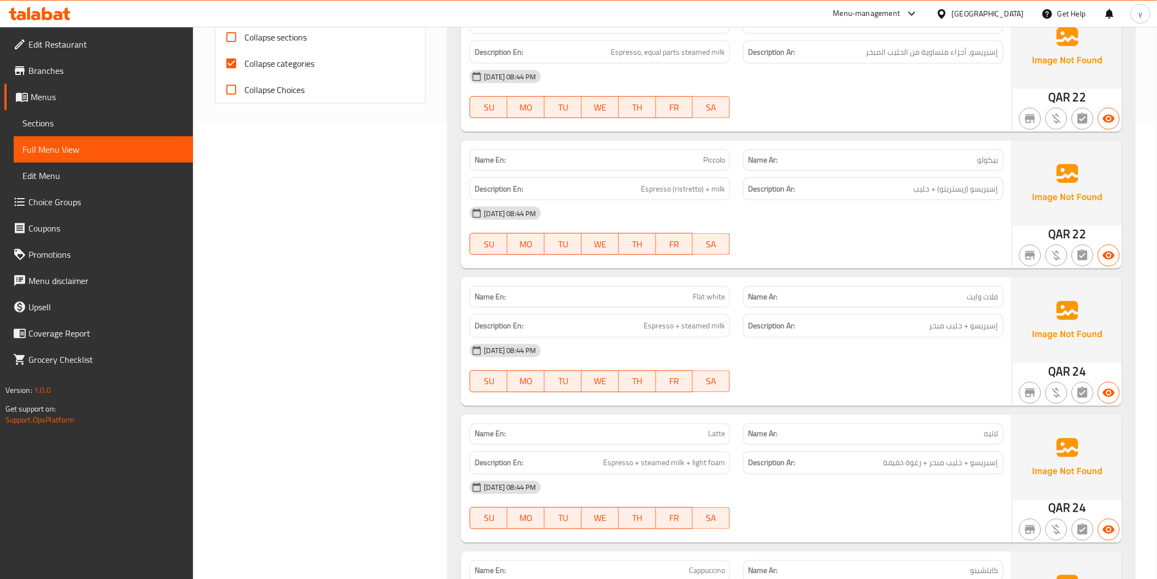
click at [245, 62] on span "Collapse categories" at bounding box center [279, 63] width 71 height 13
click at [244, 62] on input "Collapse categories" at bounding box center [231, 63] width 26 height 26
checkbox input "false"
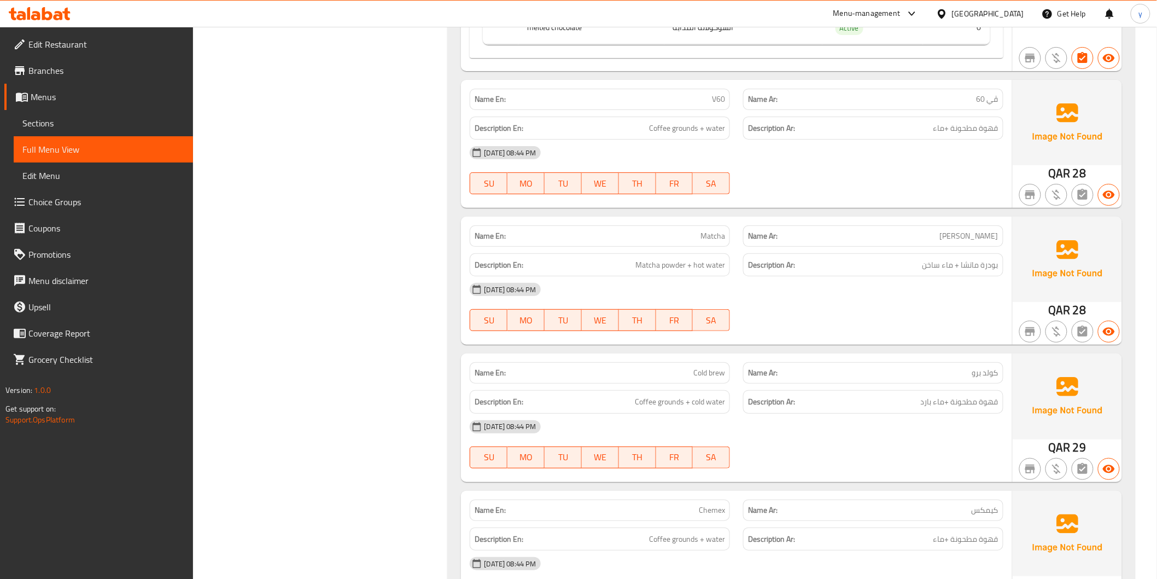
scroll to position [1646, 0]
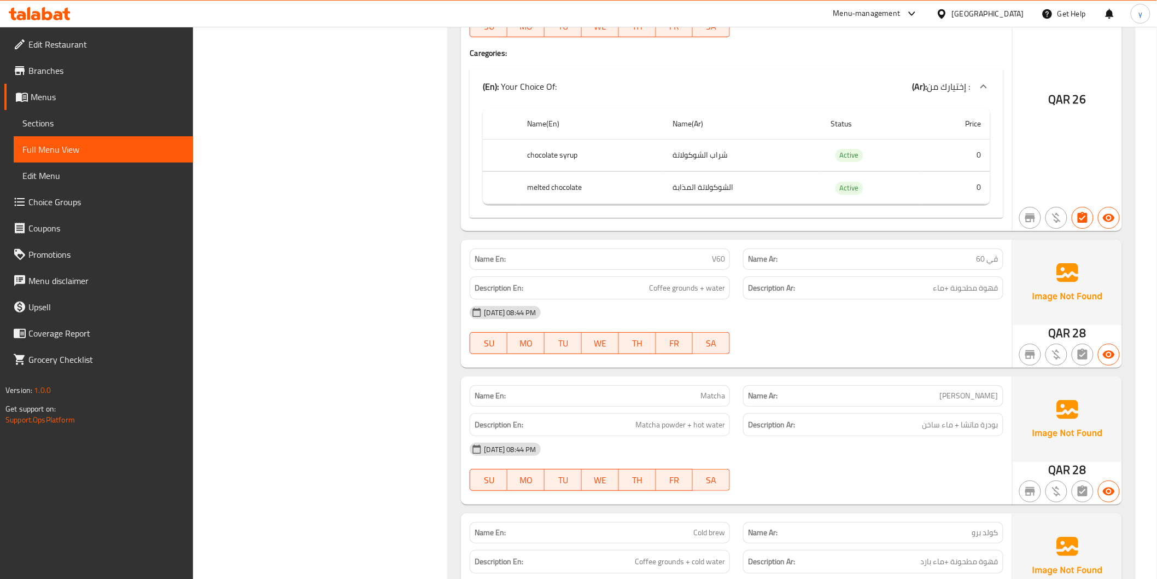
click at [107, 51] on link "Edit Restaurant" at bounding box center [98, 44] width 189 height 26
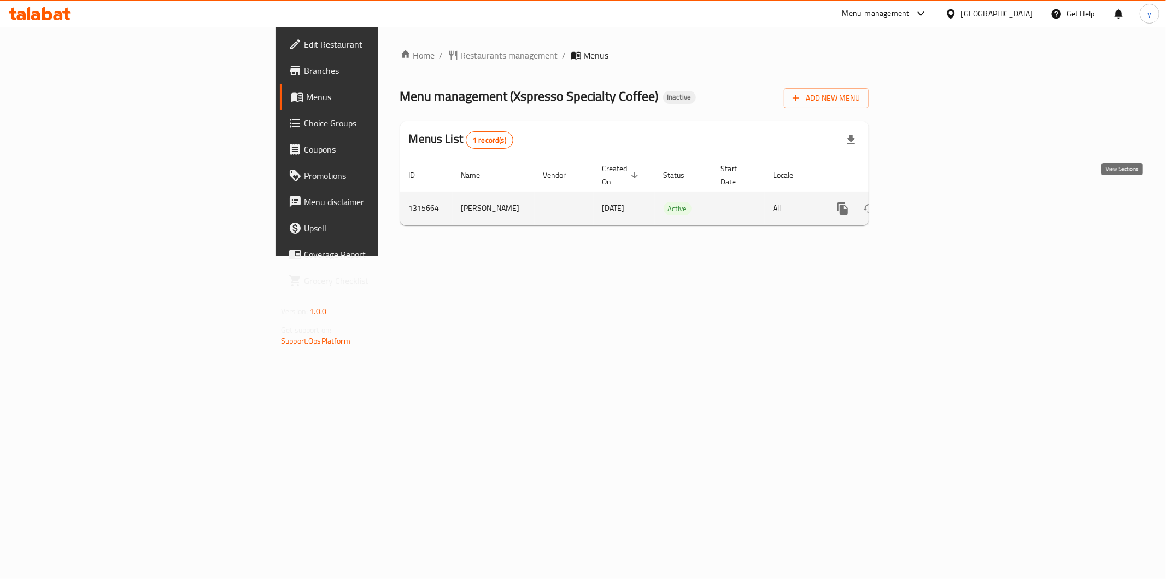
click at [935, 196] on link "enhanced table" at bounding box center [922, 208] width 26 height 26
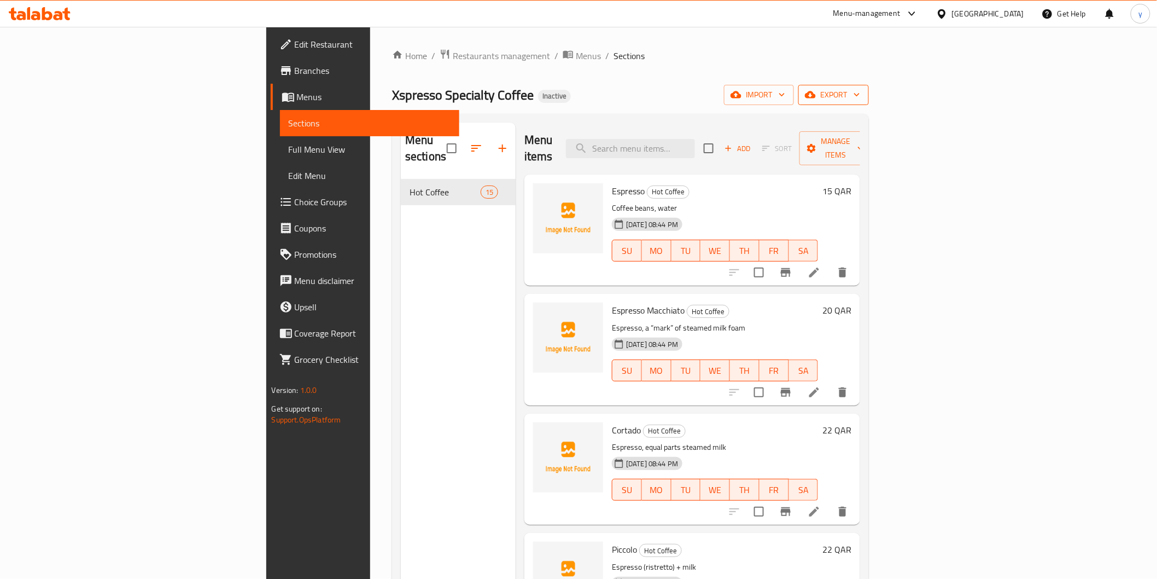
click at [860, 93] on span "export" at bounding box center [833, 95] width 53 height 14
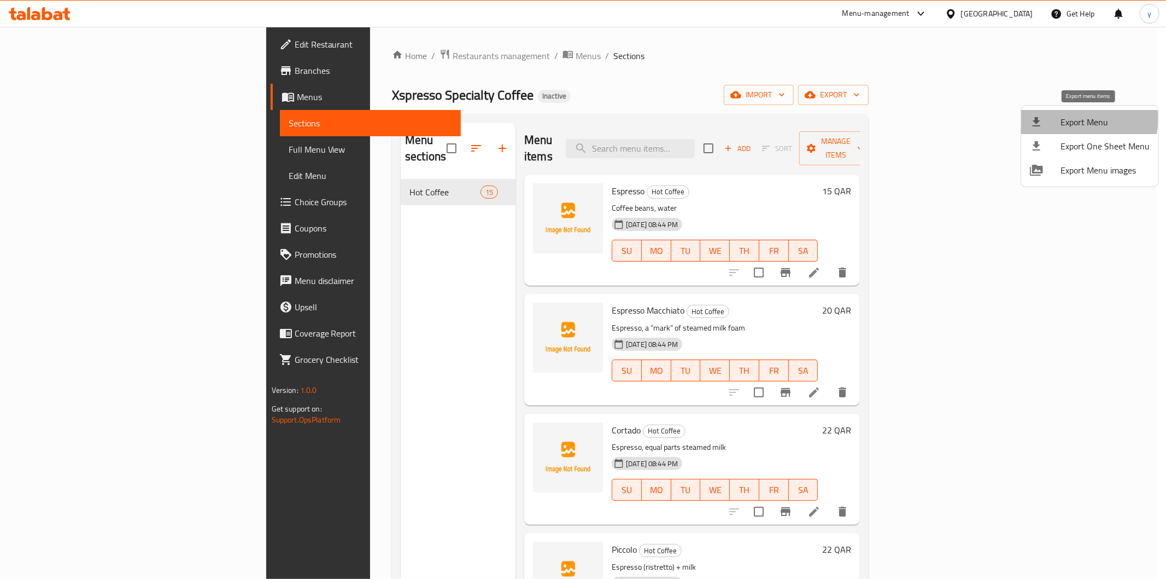
click at [1083, 119] on span "Export Menu" at bounding box center [1105, 121] width 89 height 13
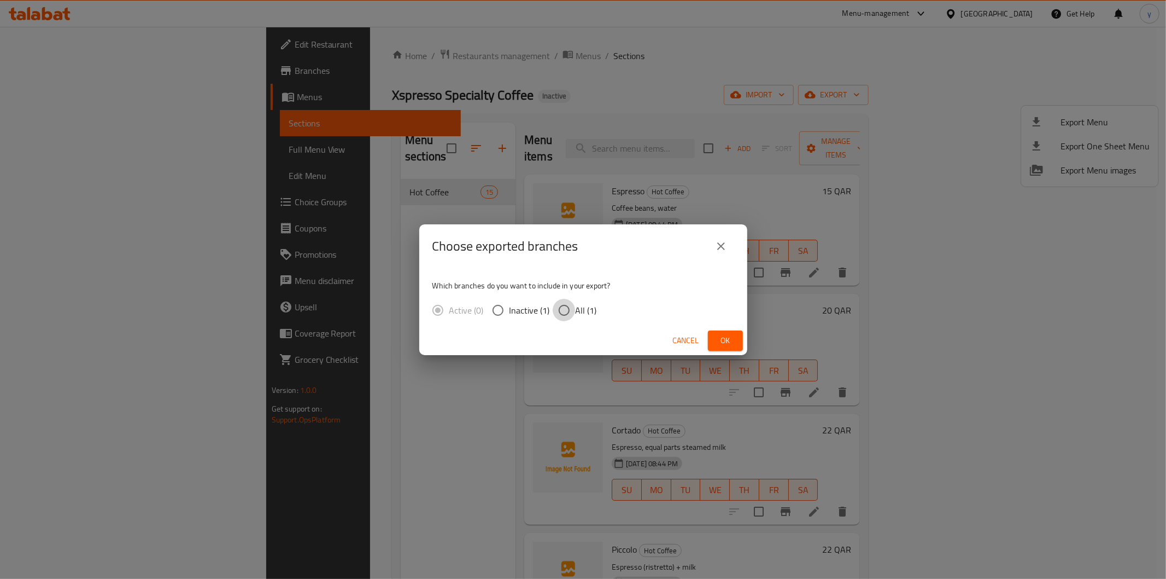
click at [554, 308] on input "All (1)" at bounding box center [564, 310] width 23 height 23
radio input "true"
click at [722, 341] on span "Ok" at bounding box center [725, 341] width 17 height 14
